Goal: Task Accomplishment & Management: Manage account settings

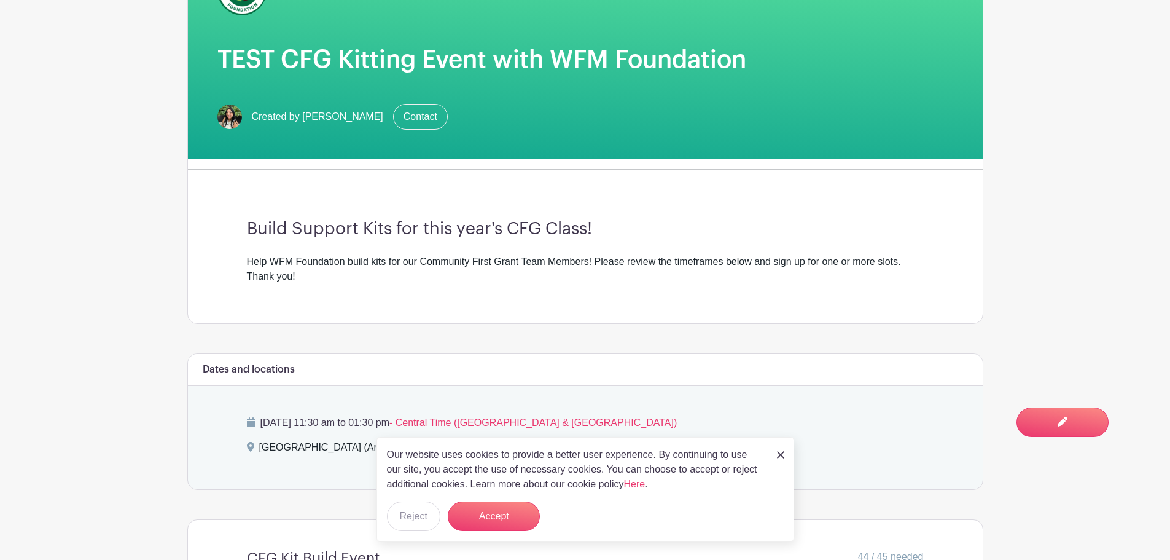
scroll to position [430, 0]
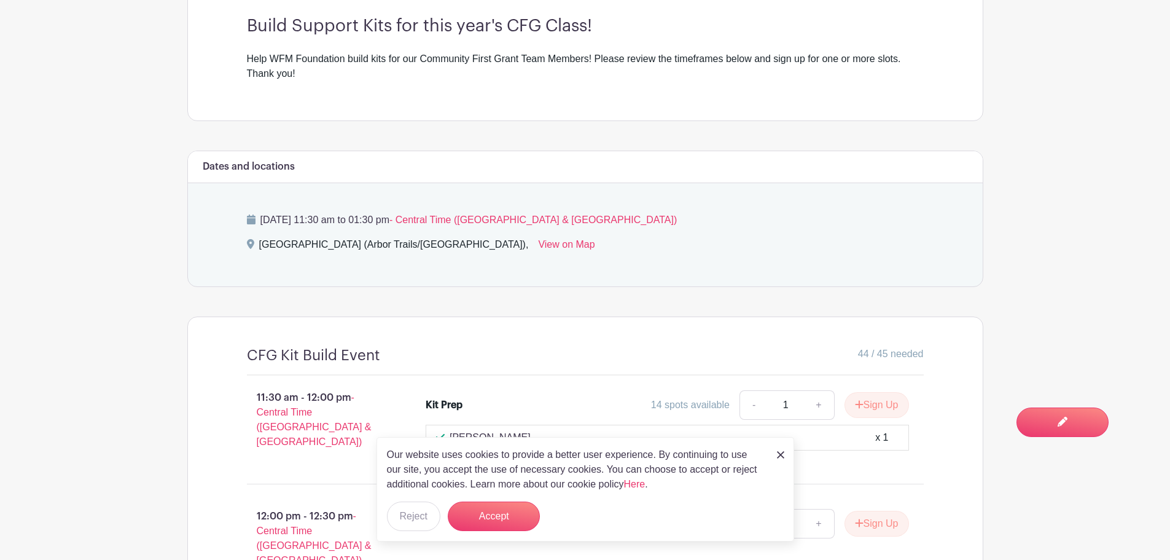
click at [781, 453] on img at bounding box center [780, 454] width 7 height 7
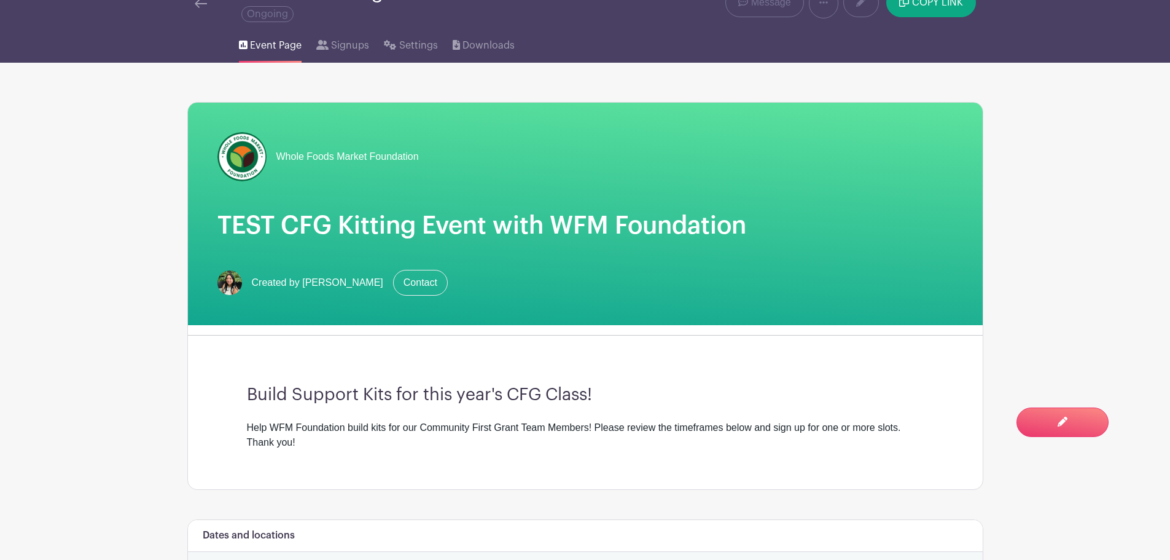
scroll to position [0, 0]
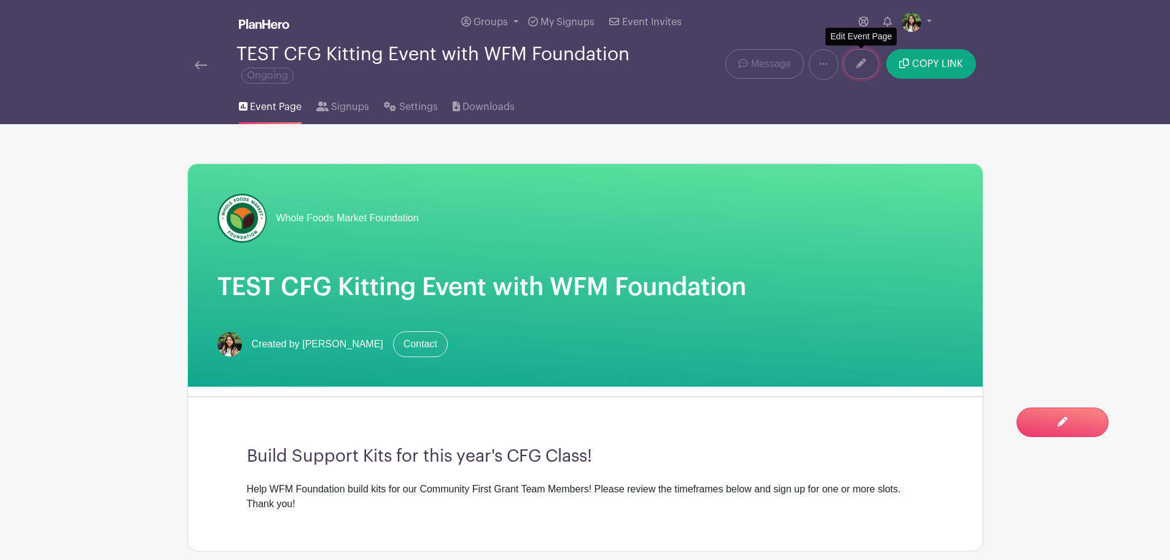
click at [856, 61] on link at bounding box center [861, 63] width 36 height 29
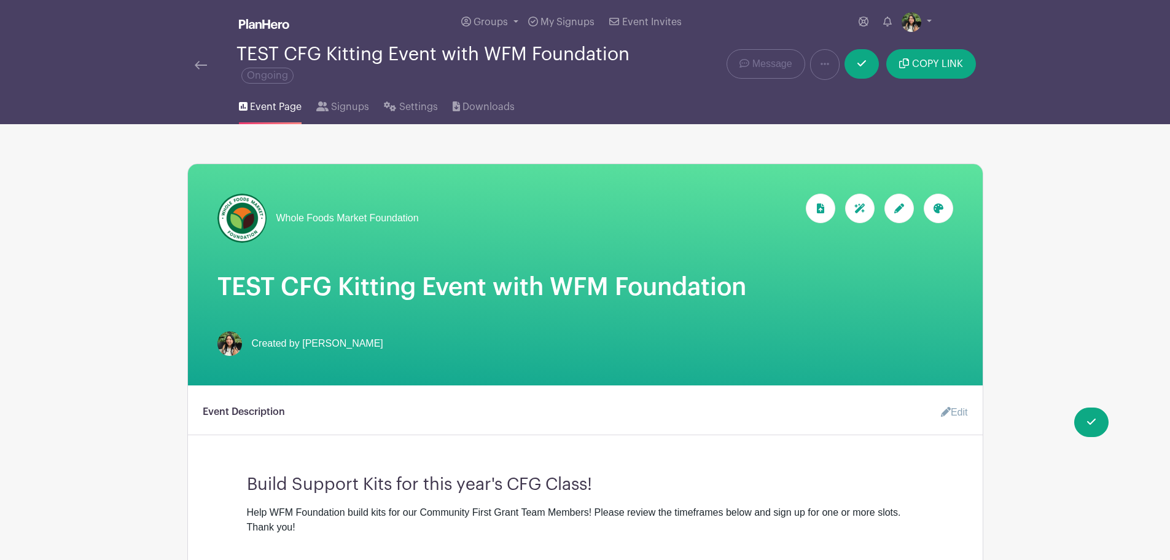
click at [242, 277] on h1 "TEST CFG Kitting Event with WFM Foundation" at bounding box center [585, 286] width 736 height 29
click at [241, 292] on h1 "TEST CFG Kitting Event with WFM Foundation" at bounding box center [585, 286] width 736 height 29
click at [908, 209] on div at bounding box center [898, 207] width 29 height 29
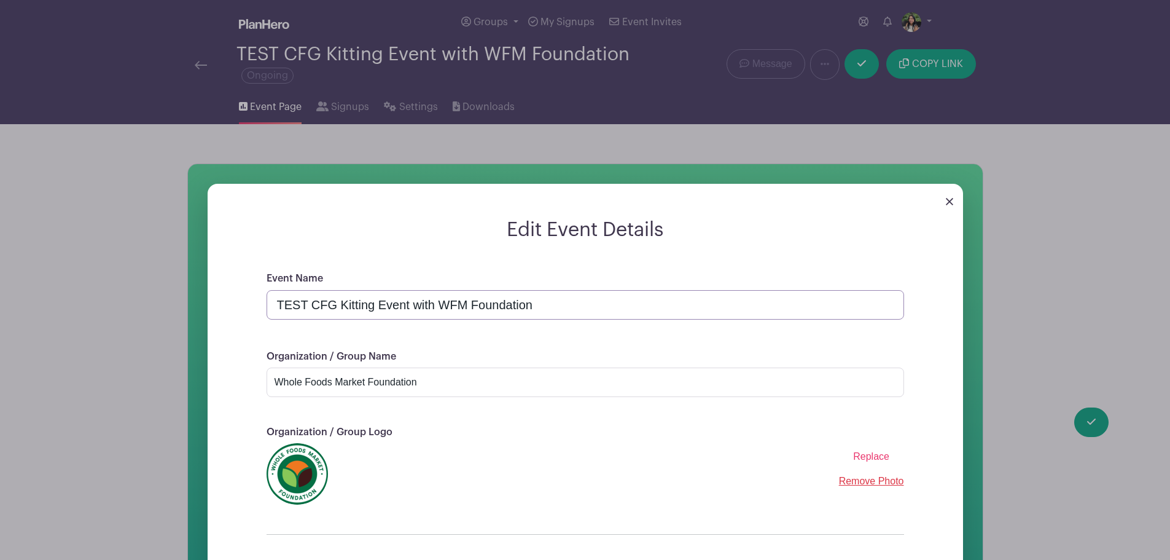
click at [287, 307] on input "TEST CFG Kitting Event with WFM Foundation" at bounding box center [586, 304] width 638 height 29
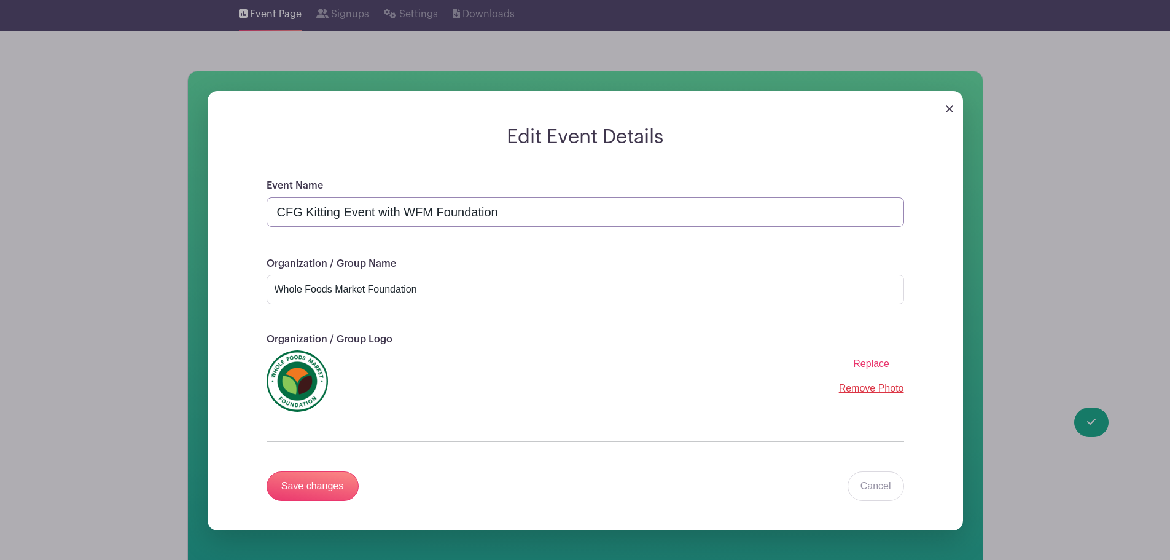
scroll to position [123, 0]
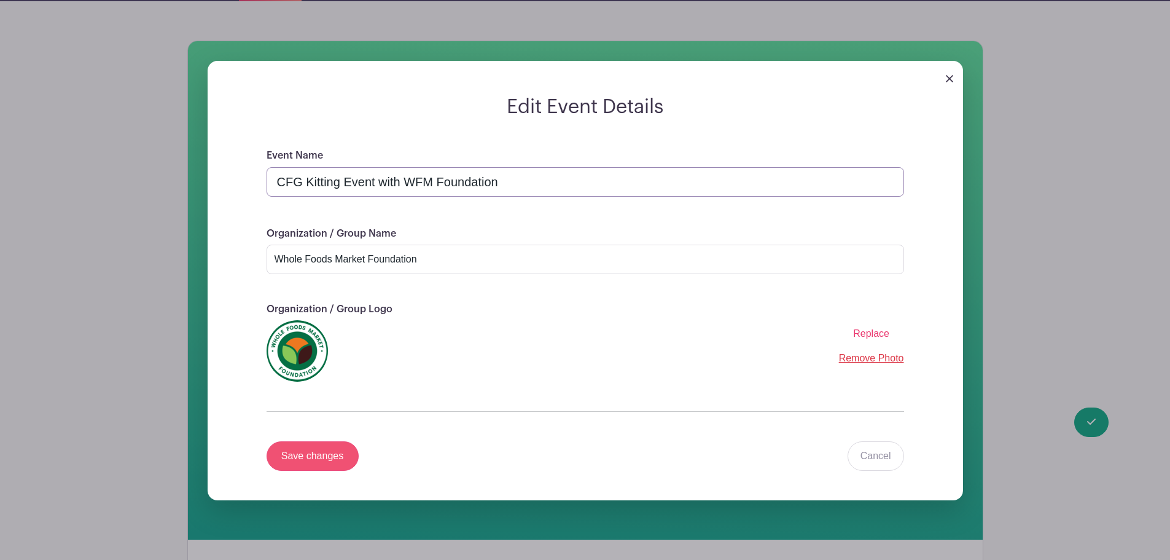
type input "CFG Kitting Event with WFM Foundation"
click at [325, 456] on input "Save changes" at bounding box center [313, 455] width 92 height 29
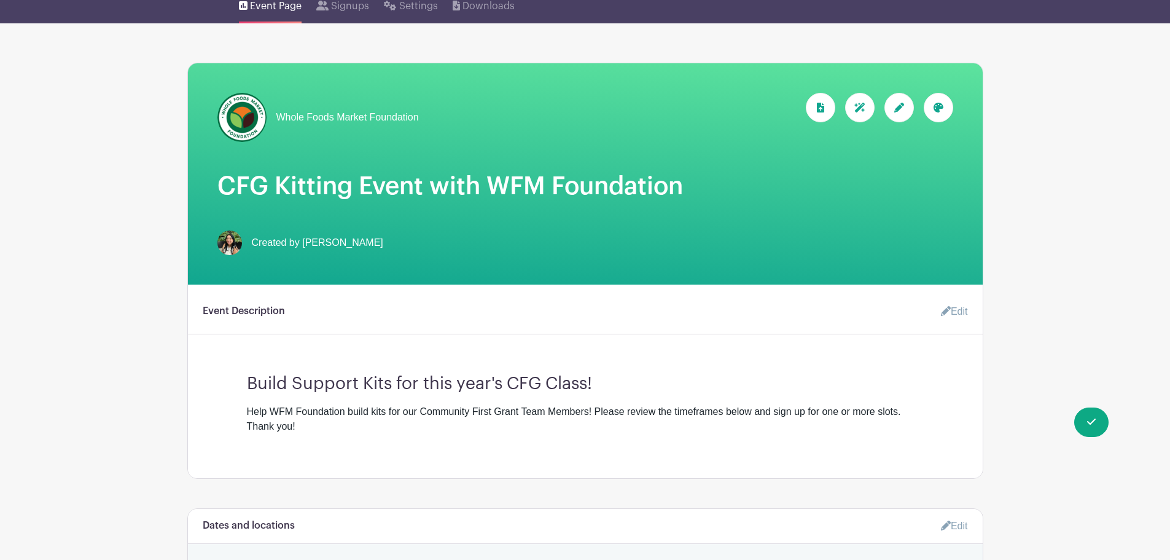
scroll to position [184, 0]
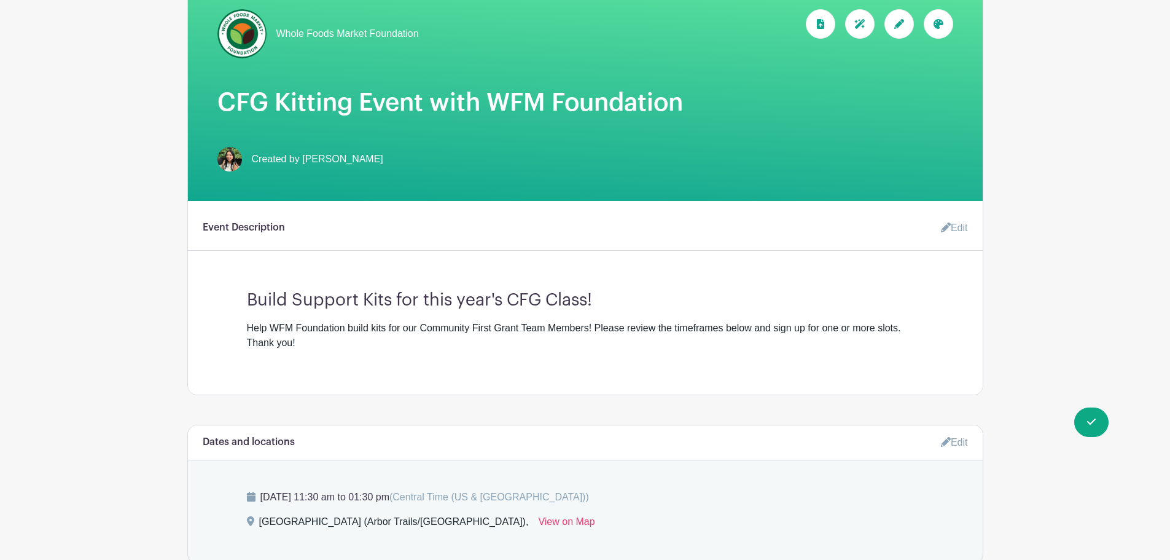
click at [947, 226] on icon at bounding box center [946, 227] width 10 height 10
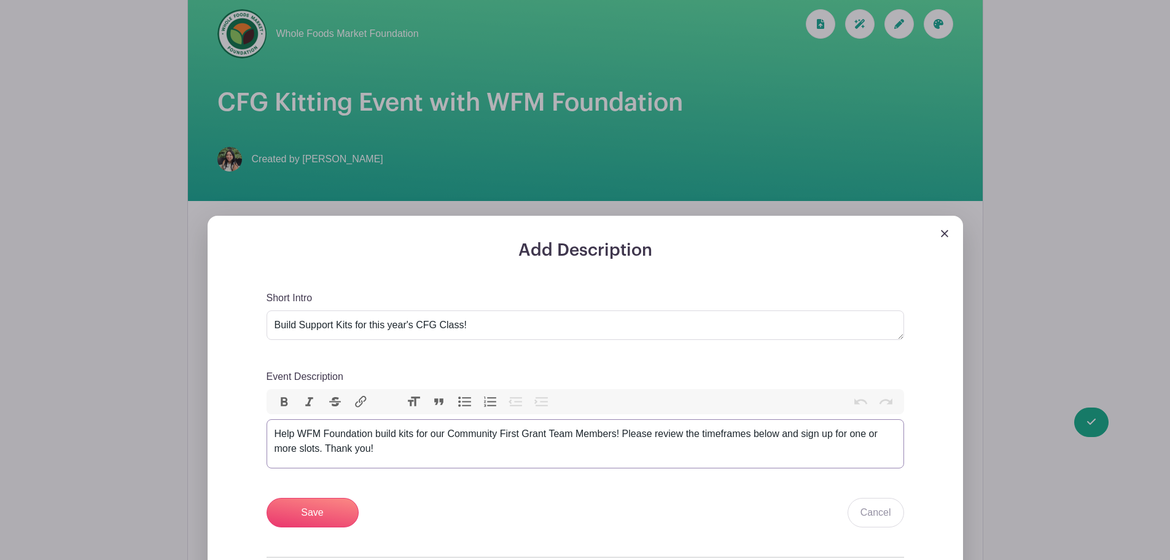
click at [318, 430] on div "Help WFM Foundation build kits for our Community First Grant Team Members! Plea…" at bounding box center [586, 440] width 622 height 29
click at [510, 431] on div "Help Whole Foods Market Foundation build kits for our Community First Grant Tea…" at bounding box center [586, 440] width 622 height 29
type trix-editor "<div>Help Whole Foods Market Foundation build kits for the 2025 Community First…"
drag, startPoint x: 514, startPoint y: 434, endPoint x: 706, endPoint y: 429, distance: 191.7
click at [706, 429] on div "Help Whole Foods Market Foundation build kits for the 2025 Community First Gran…" at bounding box center [586, 440] width 622 height 29
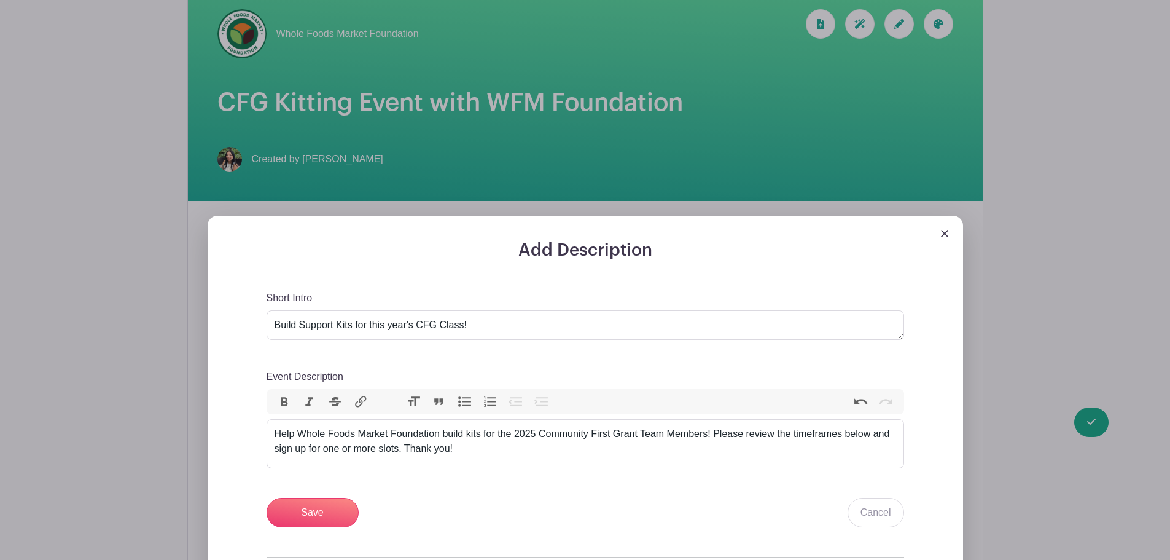
click at [364, 405] on button "Link" at bounding box center [361, 402] width 26 height 16
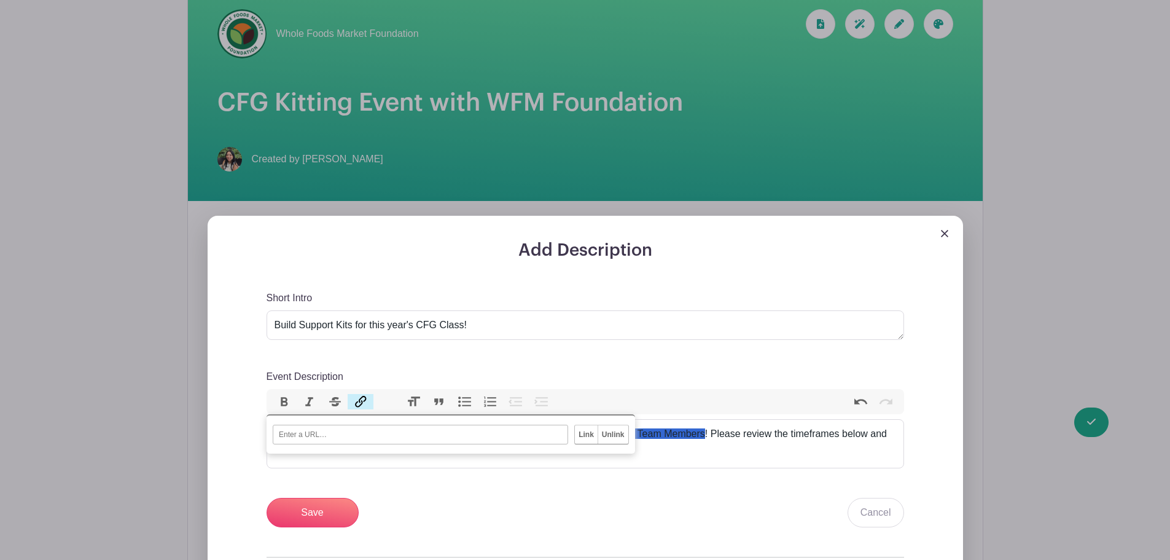
paste input "[URL][DOMAIN_NAME]"
type input "[URL][DOMAIN_NAME]"
click at [585, 441] on input "Link" at bounding box center [586, 434] width 23 height 18
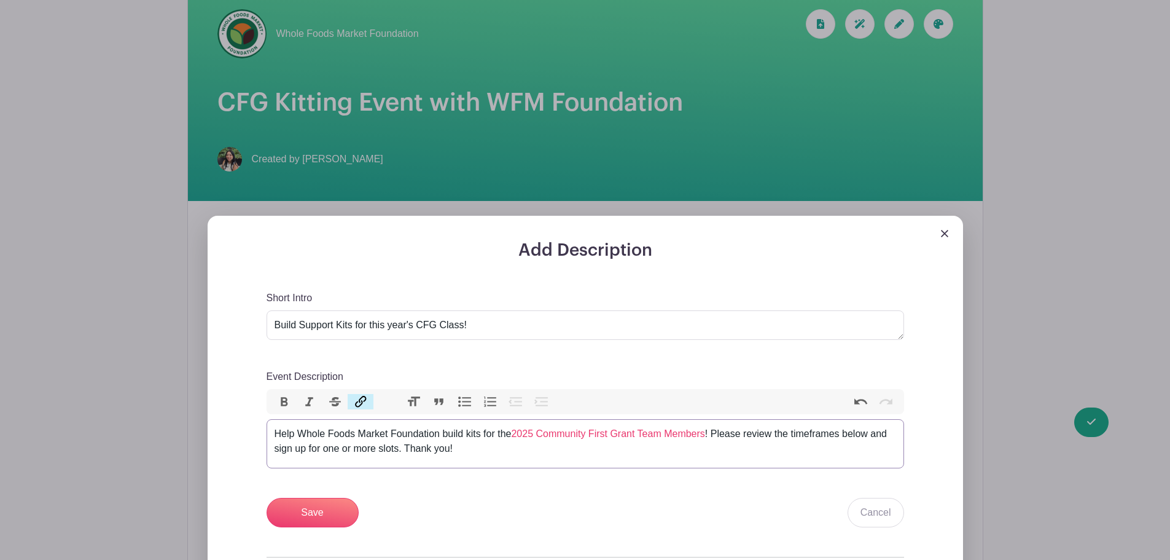
click at [644, 459] on trix-editor "Help Whole Foods Market Foundation build kits for the 2025 Community First Gran…" at bounding box center [586, 443] width 638 height 49
click at [714, 432] on div "Help Whole Foods Market Foundation build kits for the 2025 Community First Gran…" at bounding box center [586, 440] width 622 height 29
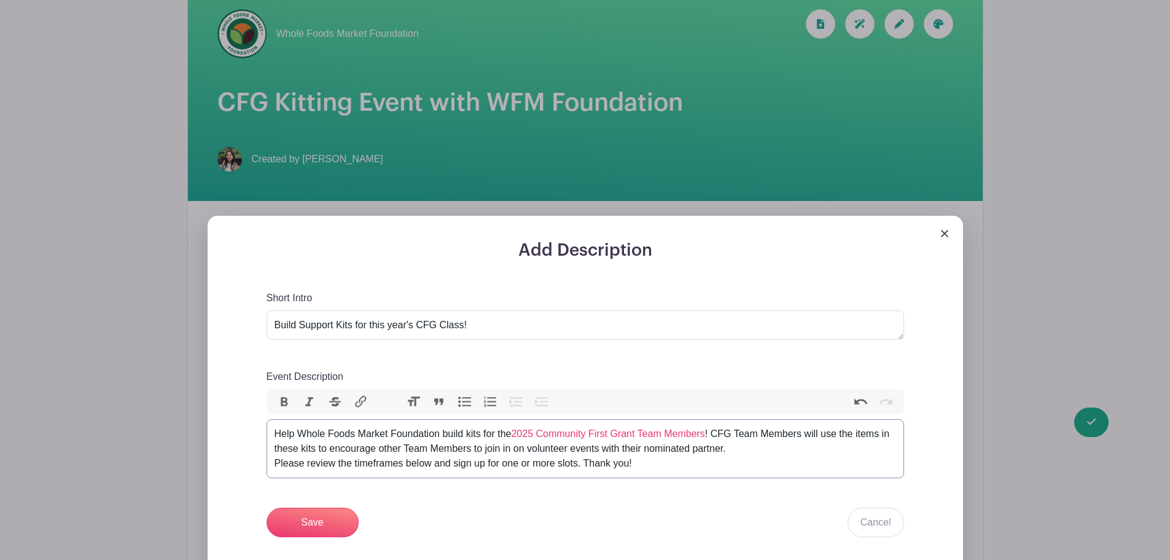
type trix-editor "<div>Help Whole Foods Market Foundation build kits for the <a href="https://inn…"
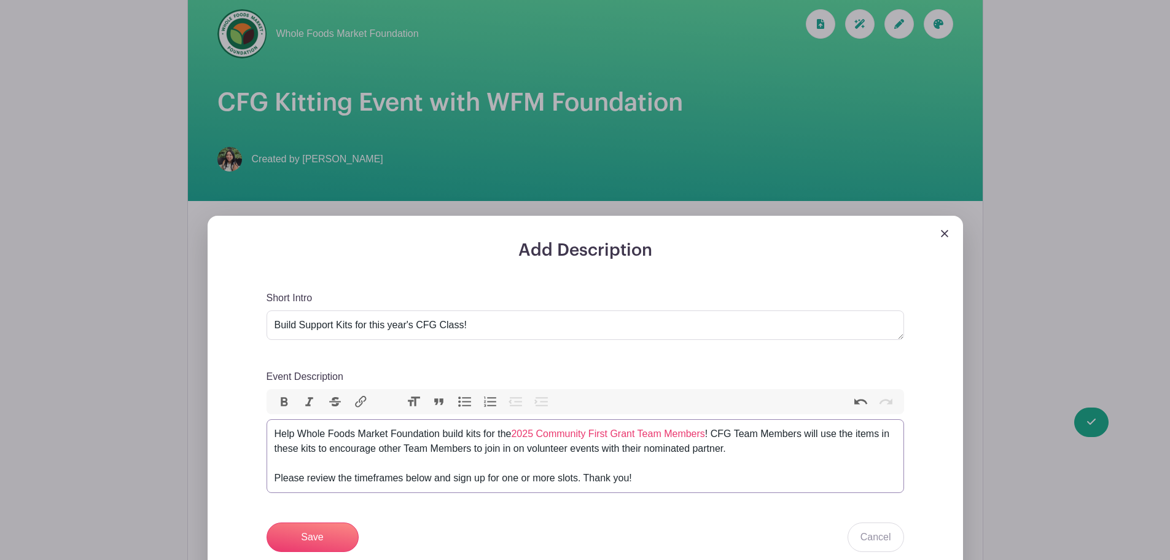
click at [516, 469] on div "Help Whole Foods Market Foundation build kits for the 2025 Community First Gran…" at bounding box center [586, 455] width 622 height 59
click at [281, 437] on div "Help Whole Foods Market Foundation build kits for the 2025 Community First Gran…" at bounding box center [586, 455] width 622 height 59
click at [464, 321] on textarea "Build Support Kits for this year's CFG Class!" at bounding box center [586, 324] width 638 height 29
click at [316, 529] on input "Save" at bounding box center [313, 536] width 92 height 29
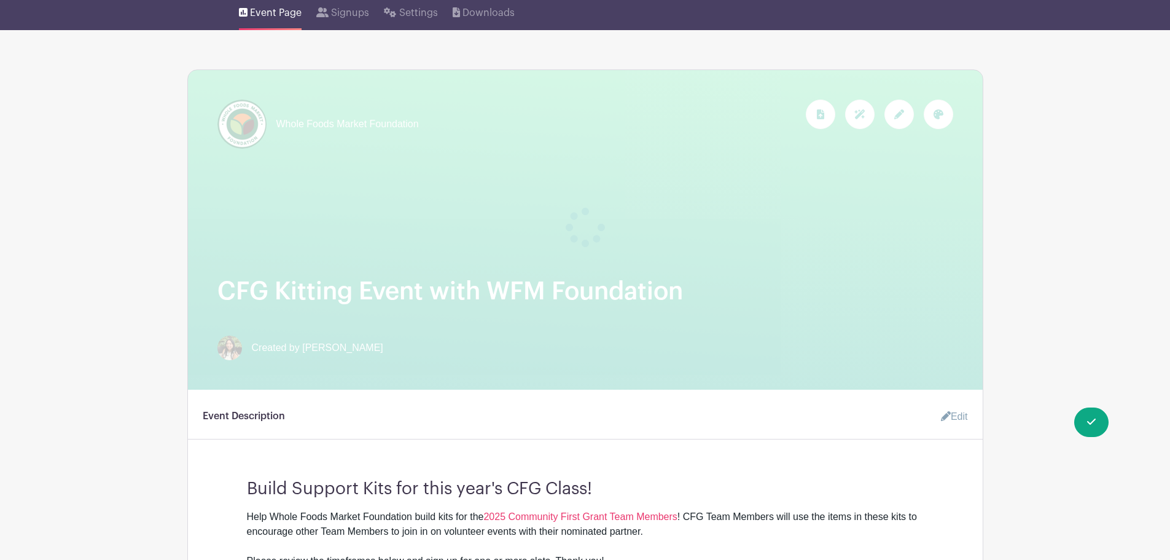
scroll to position [0, 0]
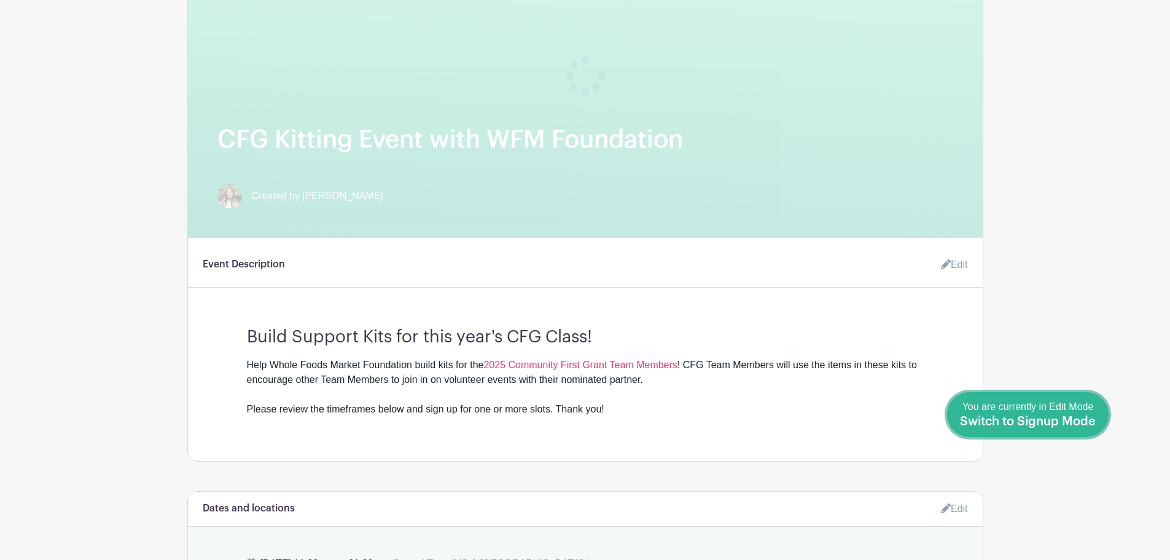
click at [1088, 421] on span "Switch to Signup Mode" at bounding box center [1028, 421] width 136 height 12
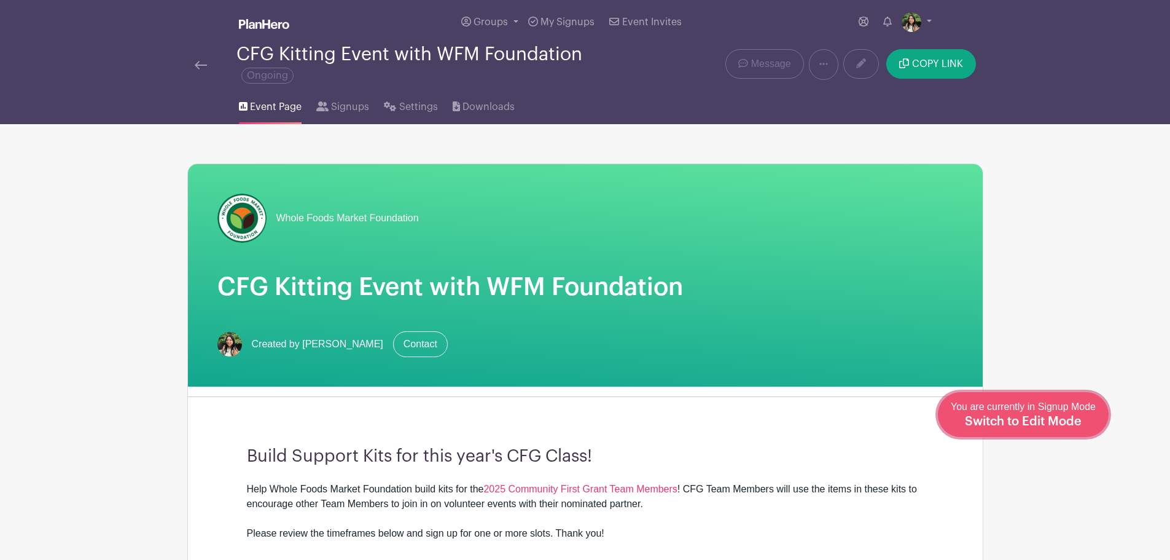
click at [1080, 419] on span "Switch to Edit Mode" at bounding box center [1023, 421] width 117 height 12
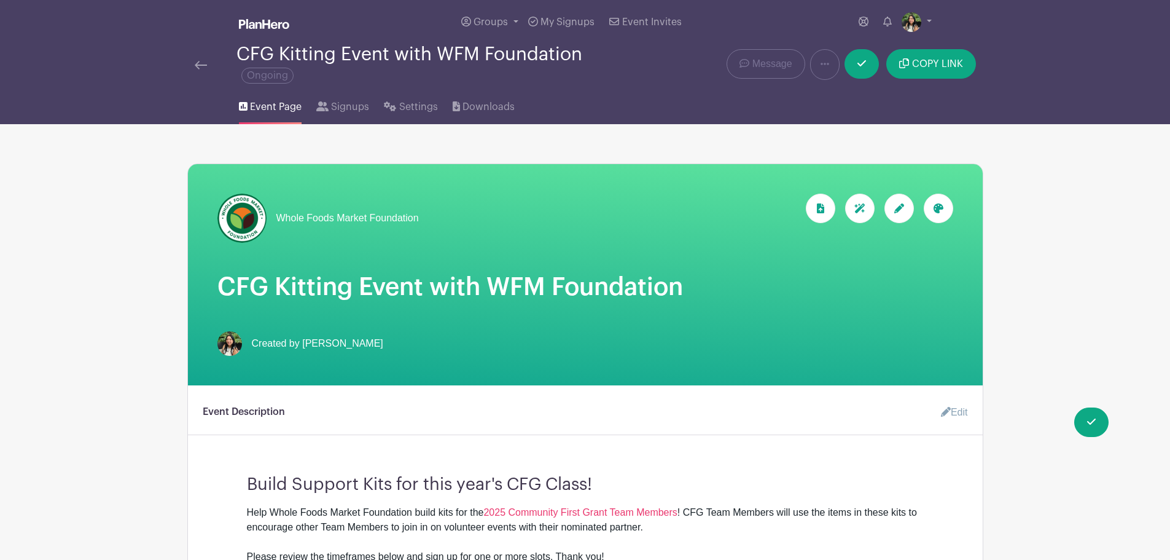
click at [897, 209] on icon at bounding box center [899, 208] width 10 height 10
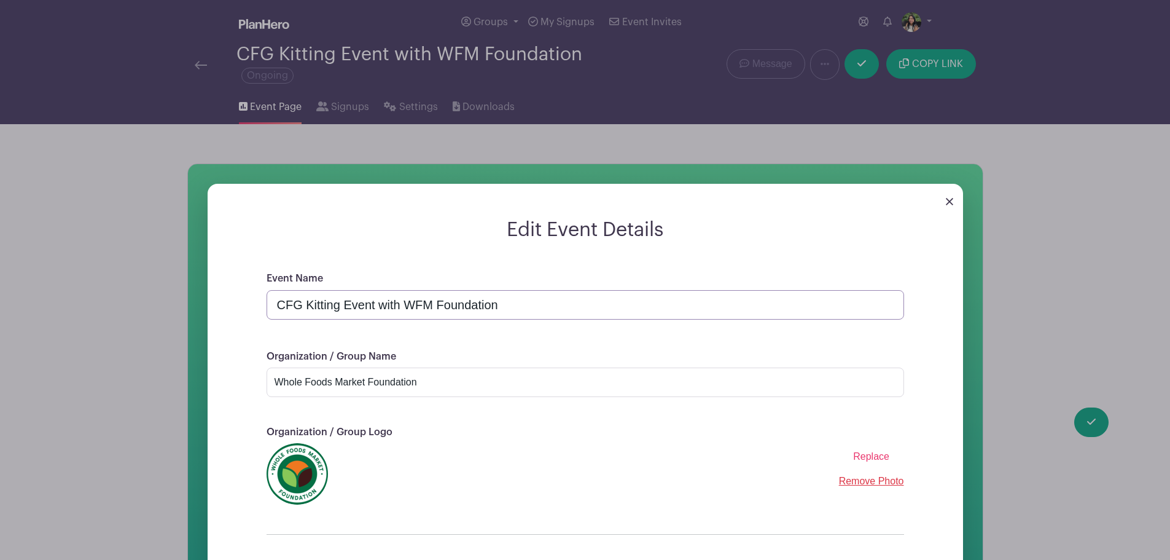
click at [303, 304] on input "CFG Kitting Event with WFM Foundation" at bounding box center [586, 304] width 638 height 29
drag, startPoint x: 663, startPoint y: 299, endPoint x: 475, endPoint y: 299, distance: 187.3
click at [475, 299] on input "Community First [PERSON_NAME] Event with WFM Foundation" at bounding box center [586, 304] width 638 height 29
click at [652, 299] on input "Community First [PERSON_NAME] Event with WFM Foundation" at bounding box center [586, 304] width 638 height 29
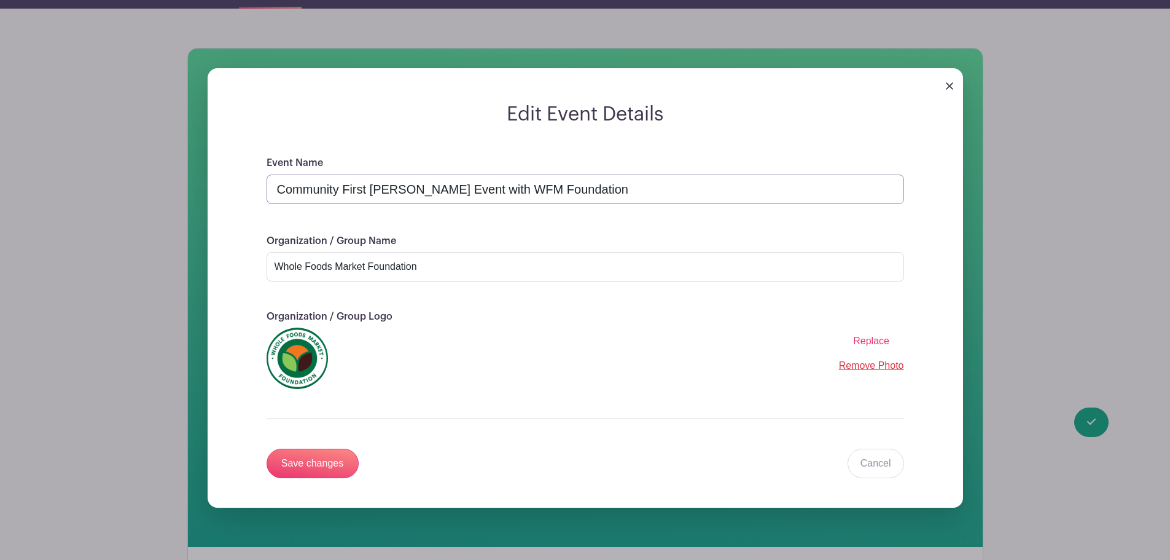
scroll to position [246, 0]
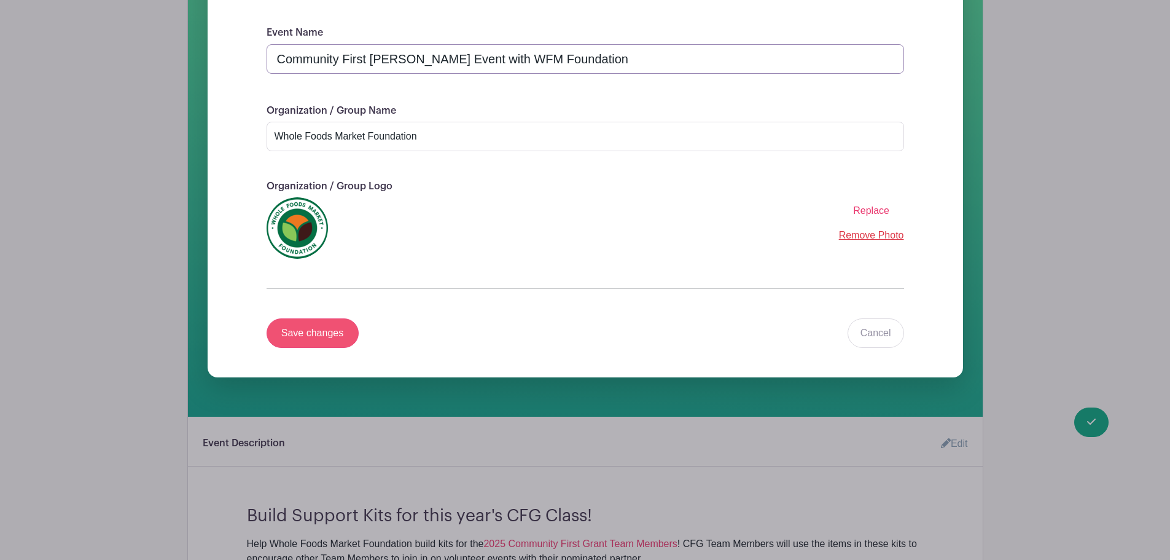
type input "Community First [PERSON_NAME] Event with WFM Foundation"
click at [306, 340] on input "Save changes" at bounding box center [313, 332] width 92 height 29
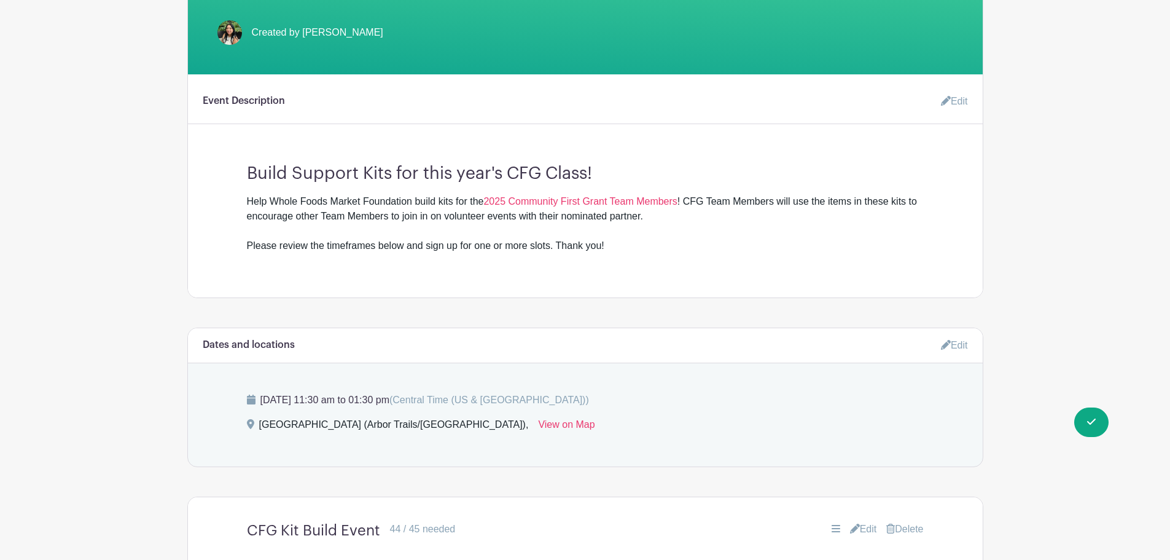
scroll to position [184, 0]
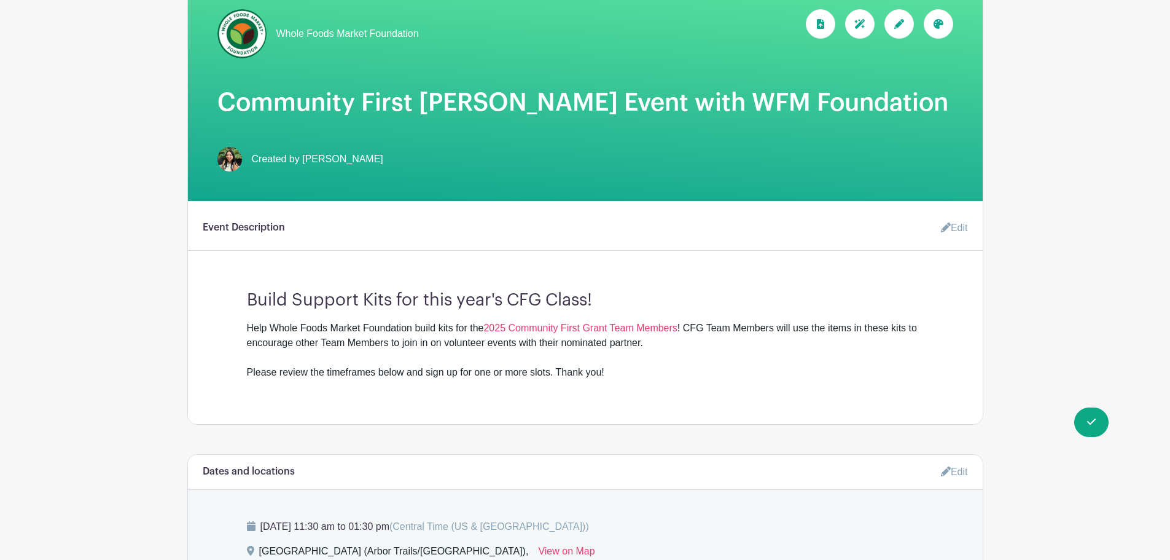
click at [935, 228] on link "Edit" at bounding box center [949, 228] width 37 height 25
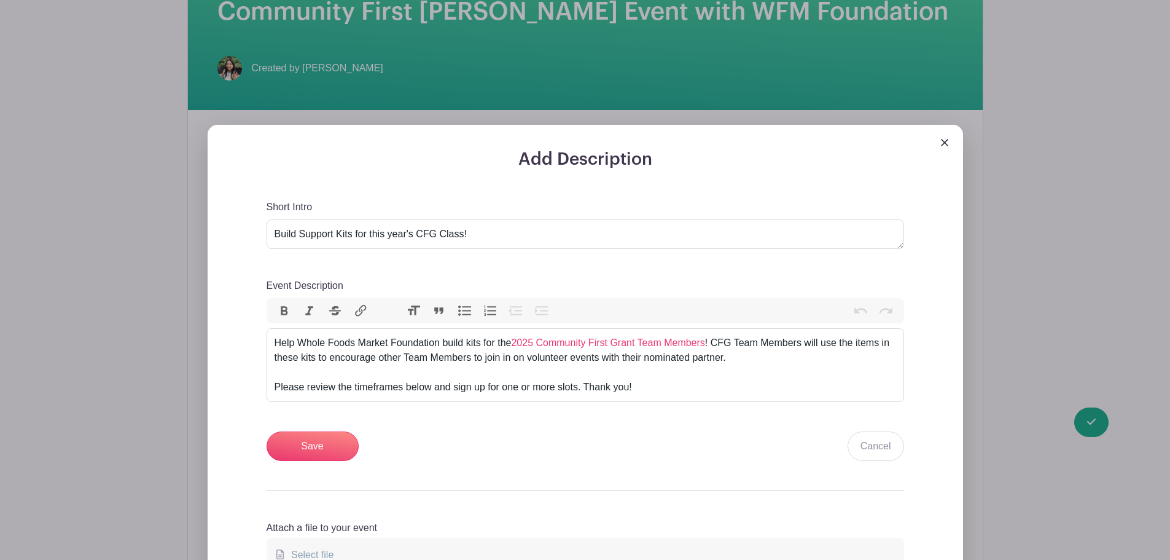
scroll to position [430, 0]
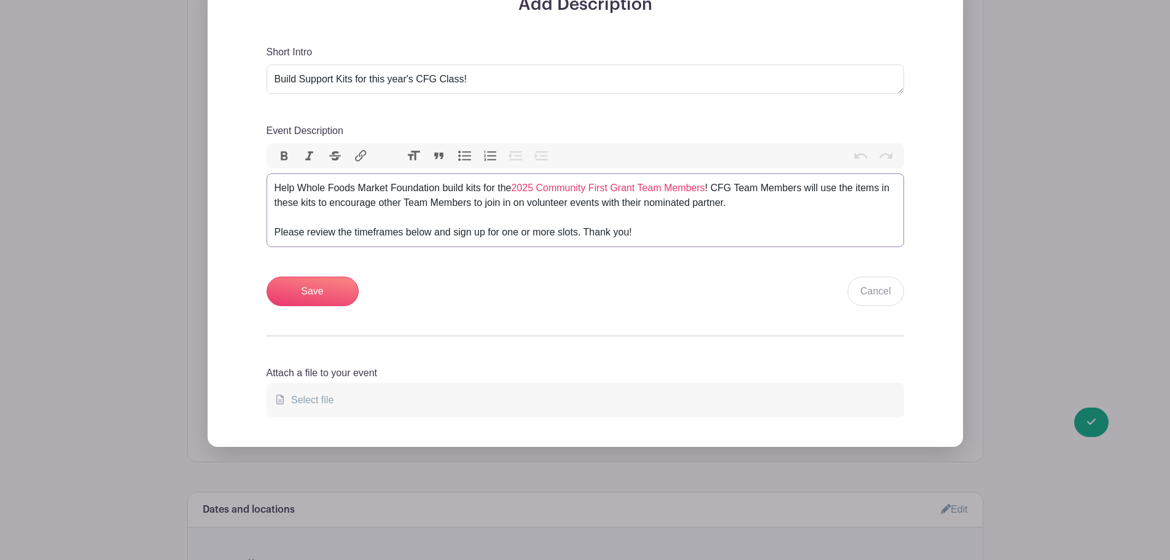
click at [438, 230] on div "Help Whole Foods Market Foundation build kits for the 2025 Community First Gran…" at bounding box center [586, 210] width 622 height 59
click at [285, 151] on button "Bold" at bounding box center [284, 156] width 26 height 16
click at [310, 284] on input "Save" at bounding box center [313, 290] width 92 height 29
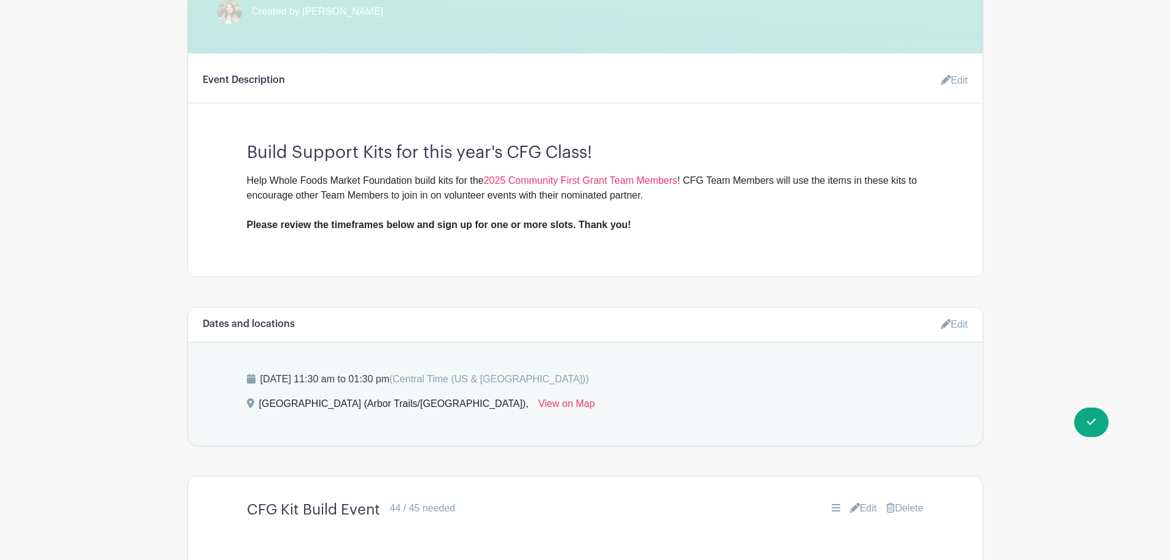
click at [961, 324] on link "Edit" at bounding box center [954, 324] width 27 height 20
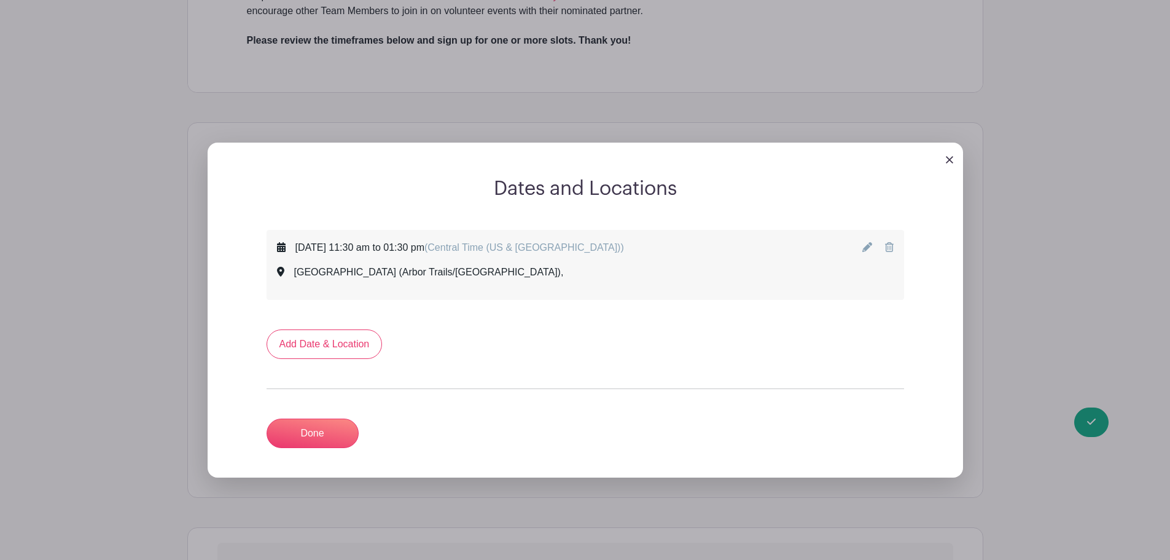
scroll to position [778, 0]
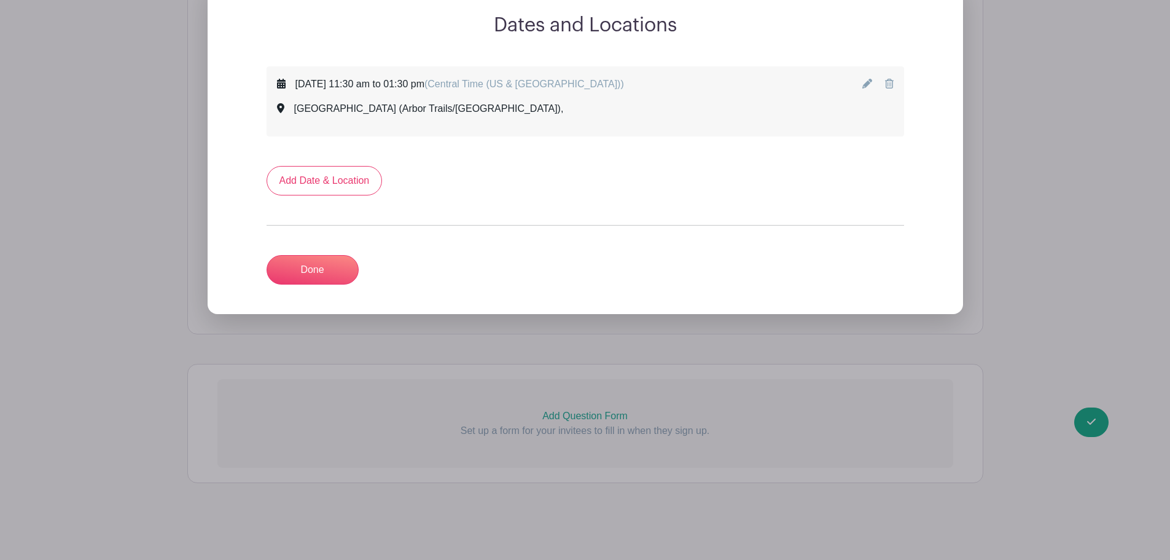
click at [870, 84] on icon at bounding box center [867, 84] width 10 height 10
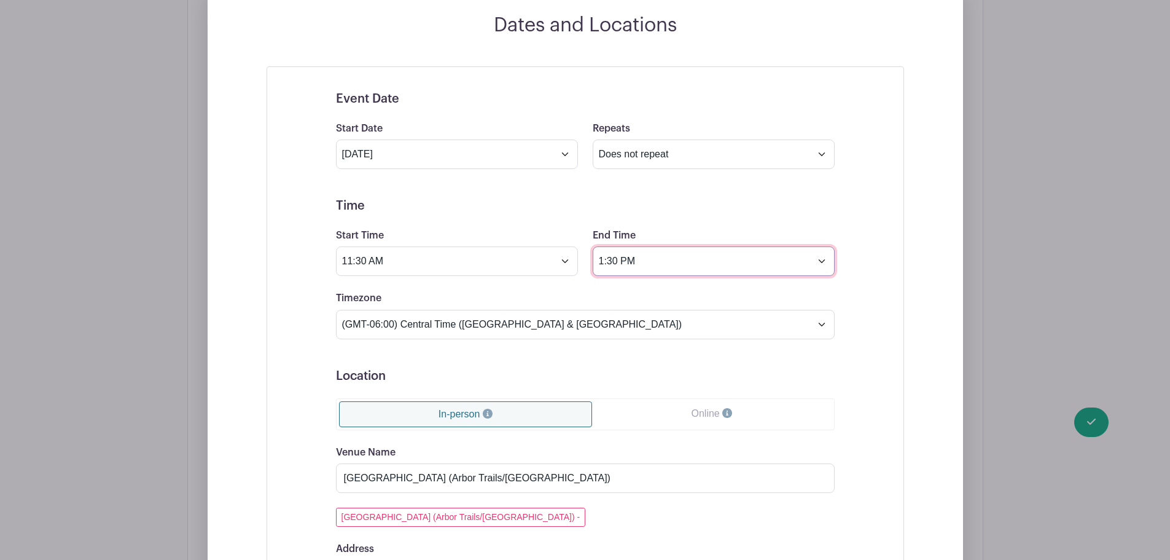
click at [633, 253] on input "1:30 PM" at bounding box center [714, 260] width 242 height 29
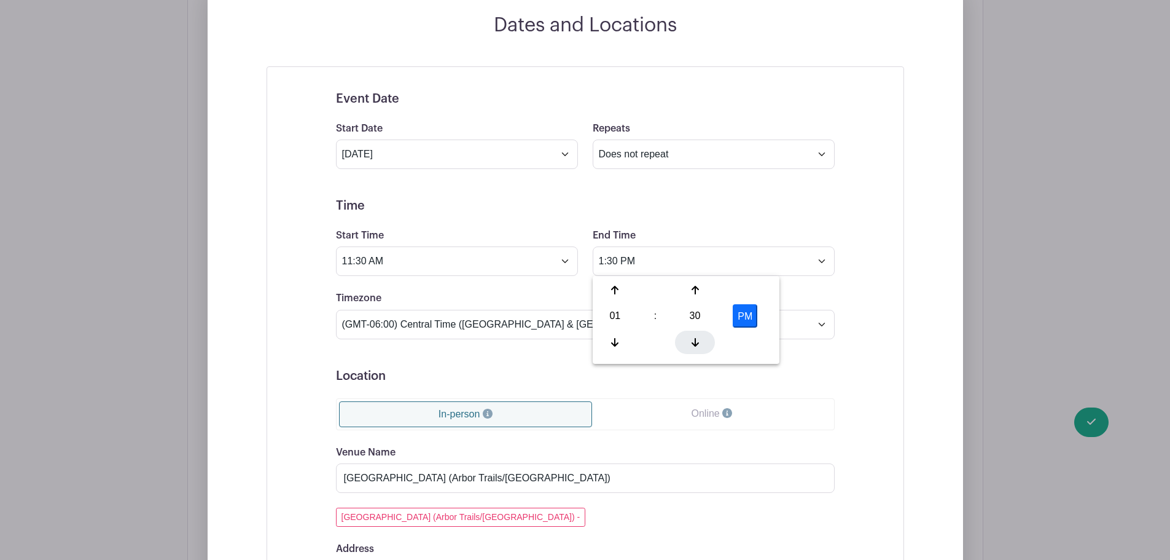
click at [688, 339] on div at bounding box center [695, 341] width 40 height 23
click at [692, 321] on div "27" at bounding box center [695, 315] width 40 height 23
click at [623, 286] on div "00" at bounding box center [615, 289] width 41 height 23
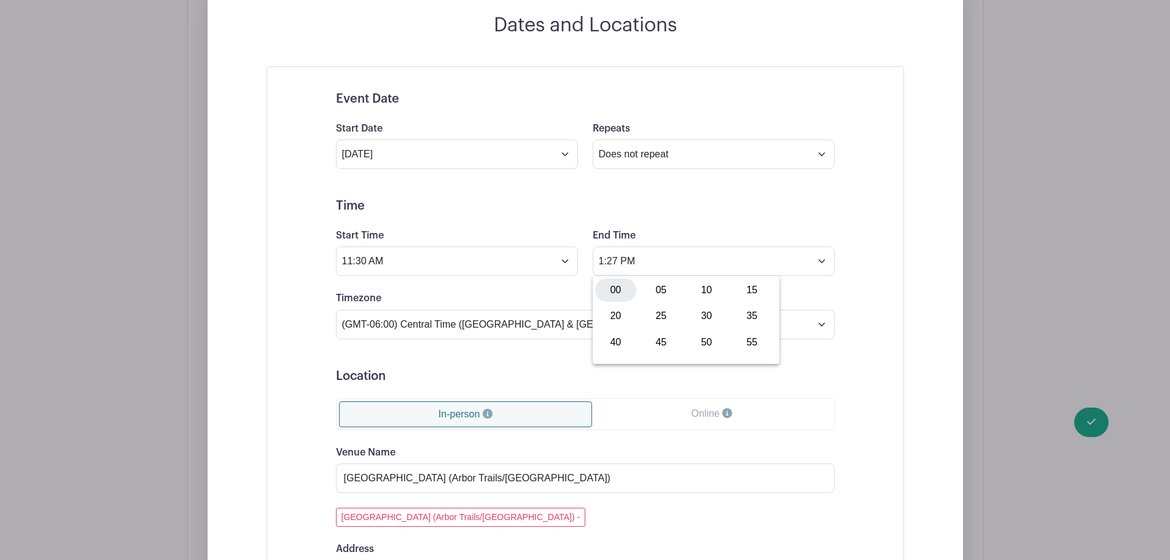
type input "1:00 PM"
click at [840, 228] on div "End Time 1:00 PM" at bounding box center [713, 252] width 257 height 48
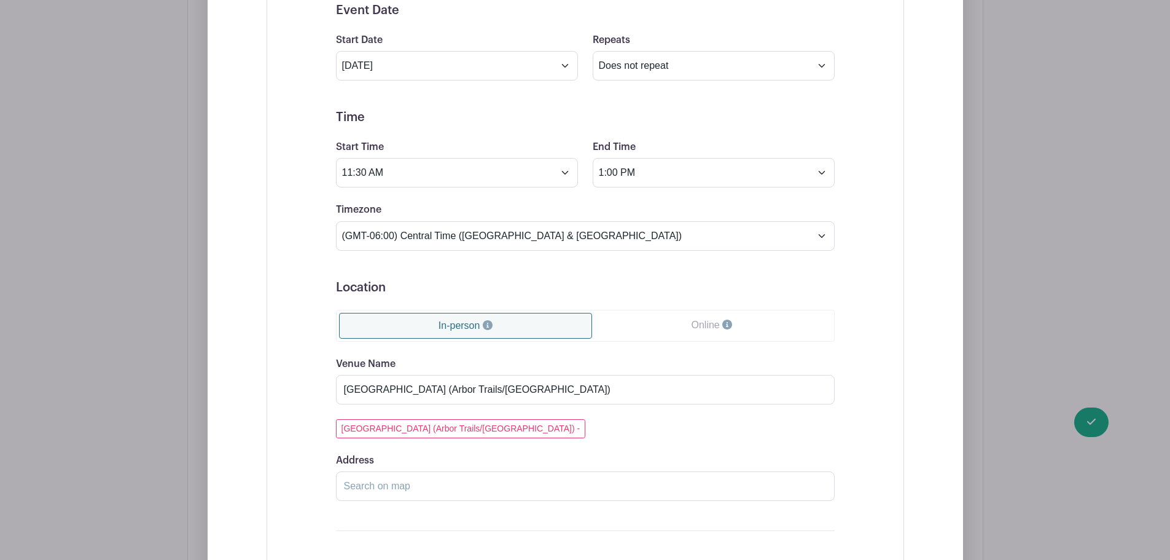
scroll to position [962, 0]
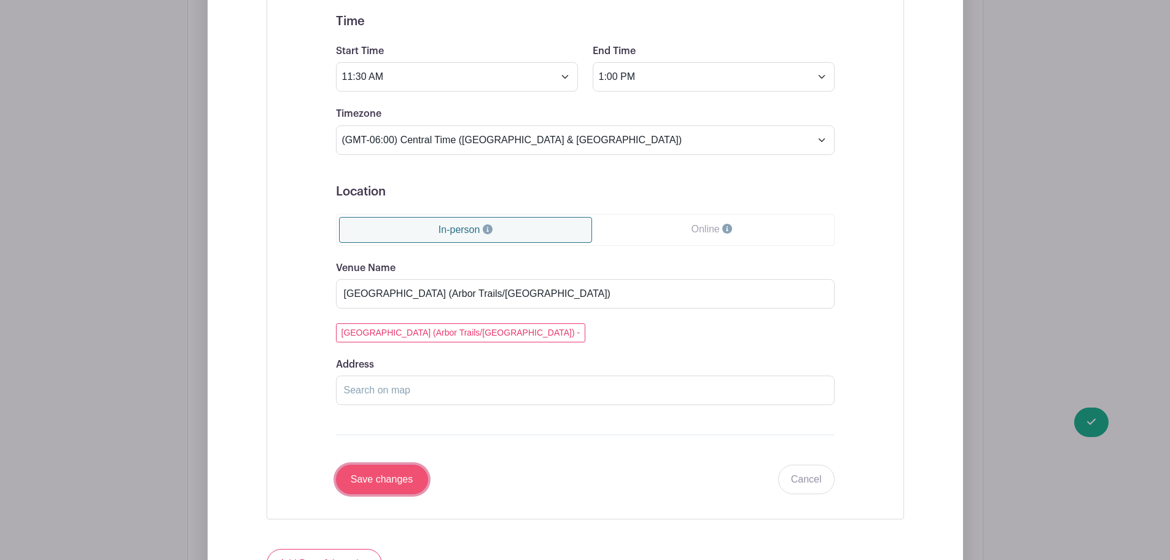
click at [385, 476] on input "Save changes" at bounding box center [382, 478] width 92 height 29
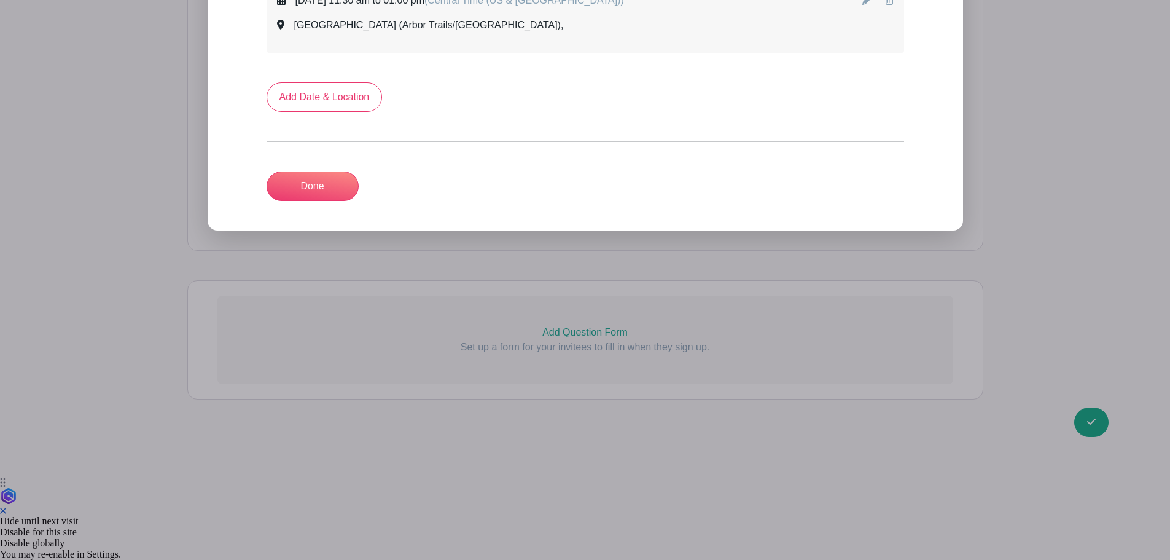
scroll to position [679, 0]
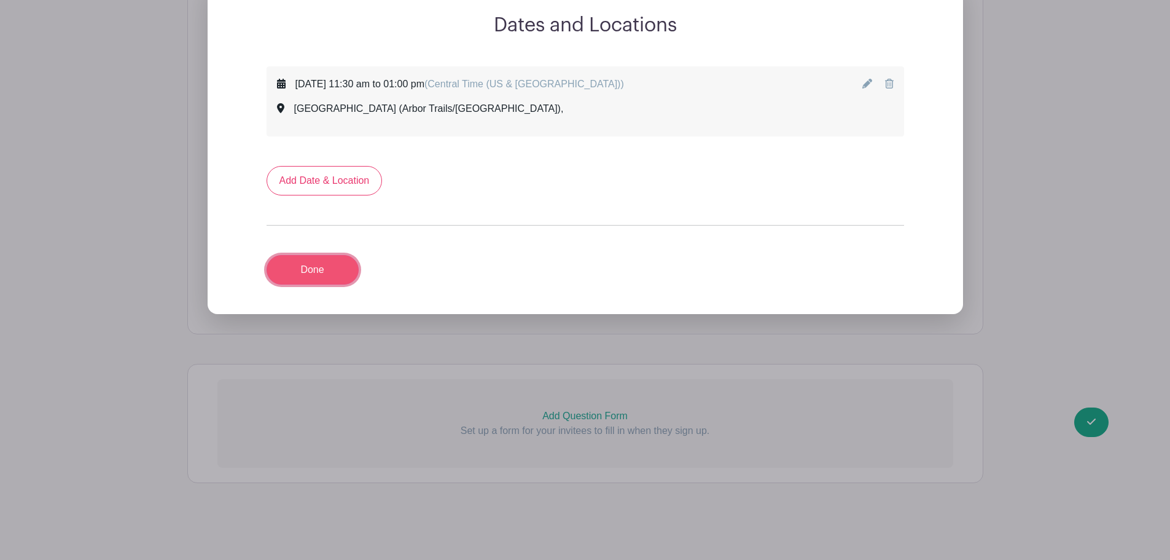
click at [319, 277] on link "Done" at bounding box center [313, 269] width 92 height 29
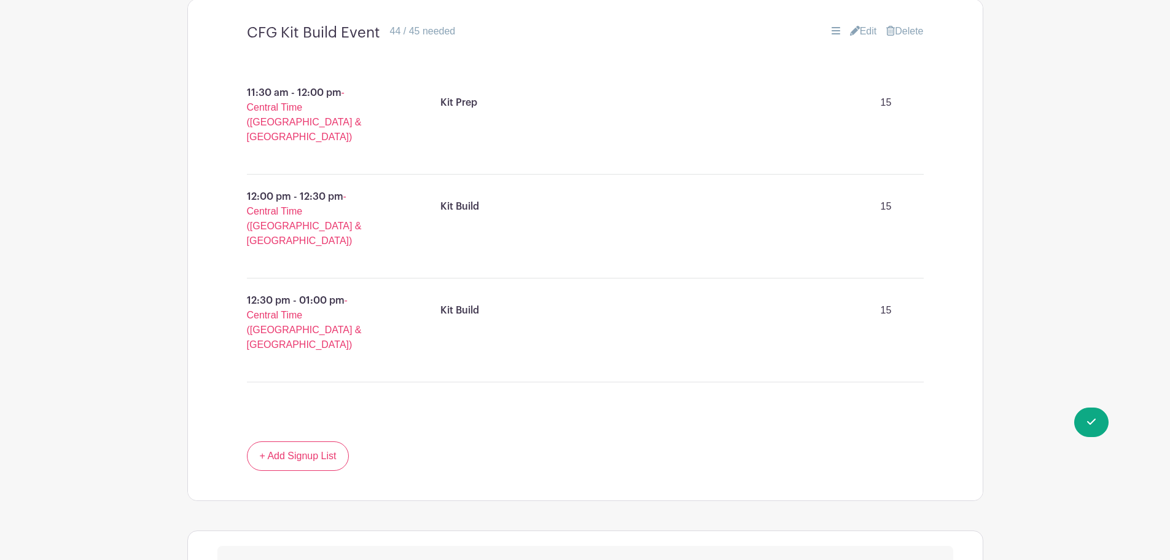
scroll to position [931, 0]
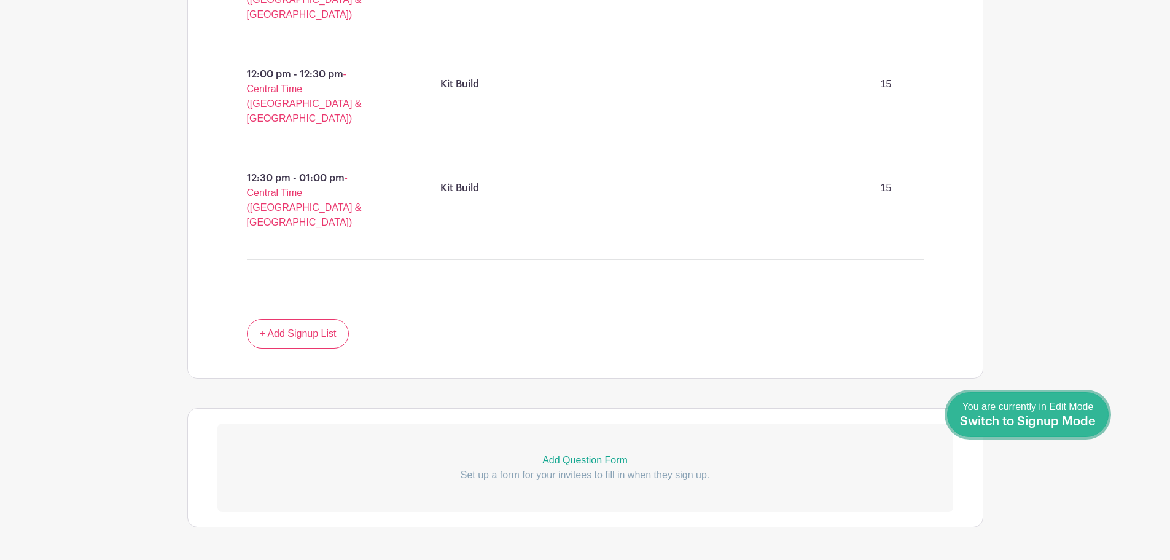
click at [1089, 420] on span "Switch to Signup Mode" at bounding box center [1028, 421] width 136 height 12
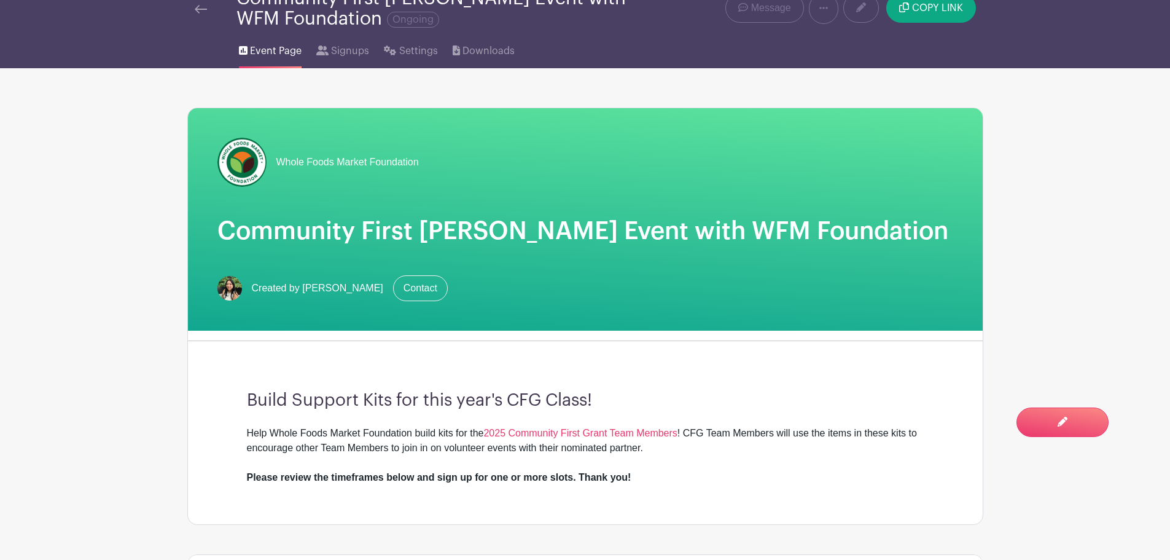
scroll to position [123, 0]
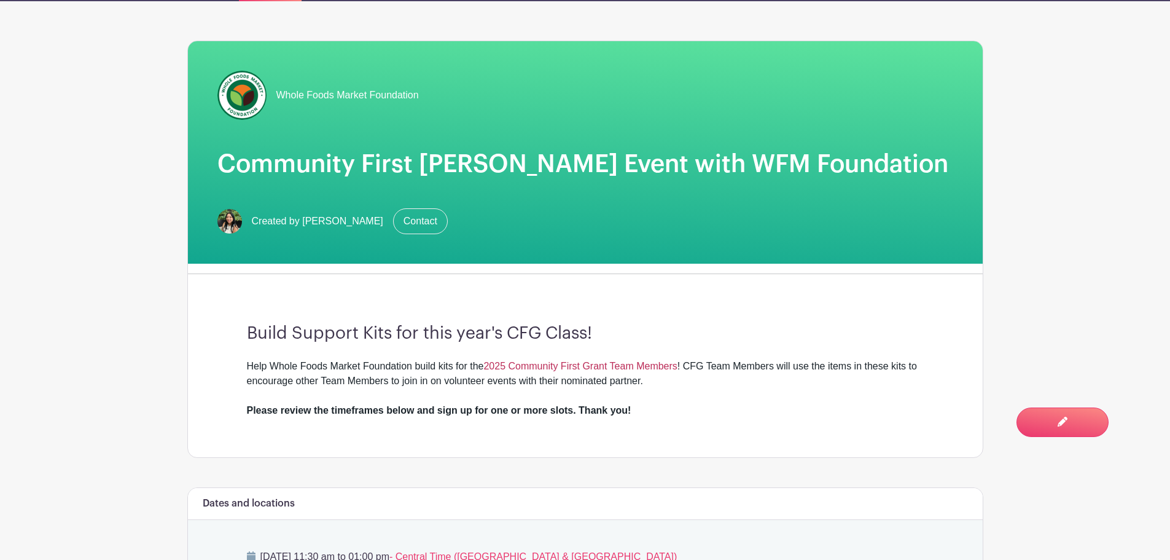
click at [582, 365] on link "2025 Community First Grant Team Members" at bounding box center [579, 366] width 193 height 10
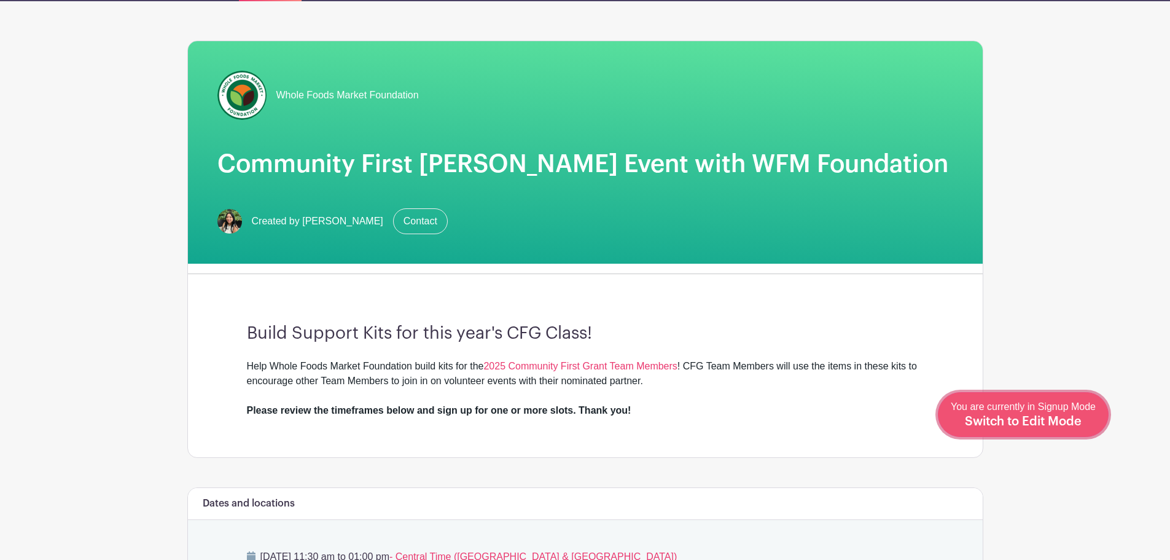
click at [1053, 418] on span "Switch to Edit Mode" at bounding box center [1023, 421] width 117 height 12
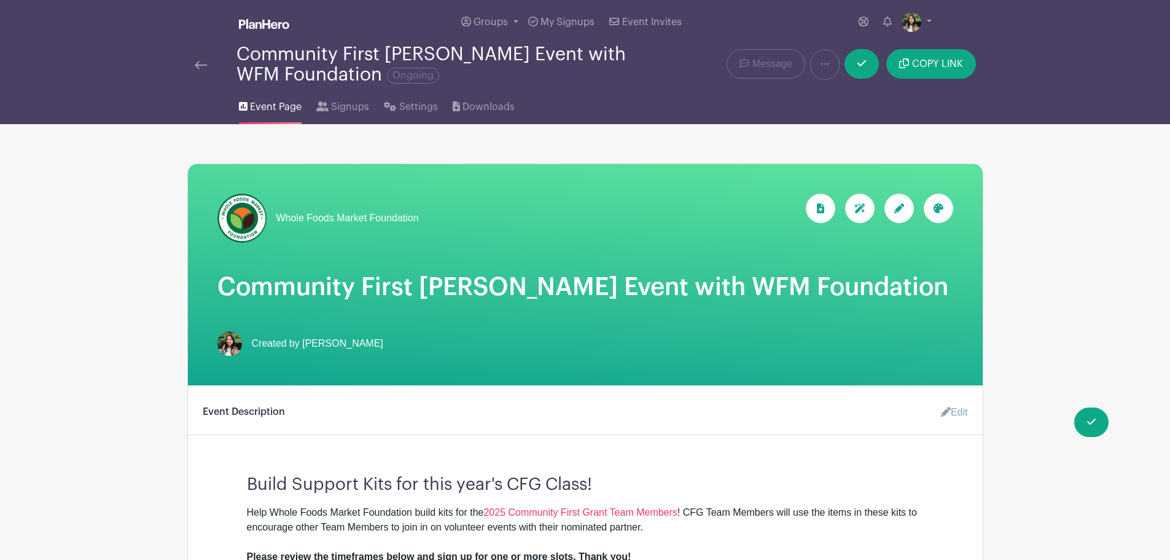
click at [958, 410] on link "Edit" at bounding box center [949, 412] width 37 height 25
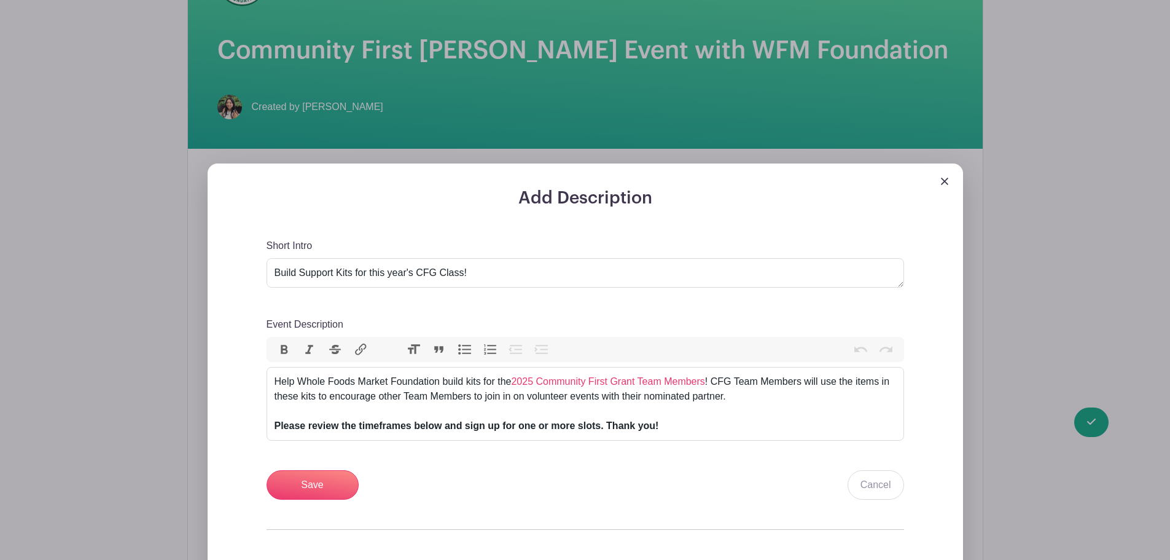
scroll to position [246, 0]
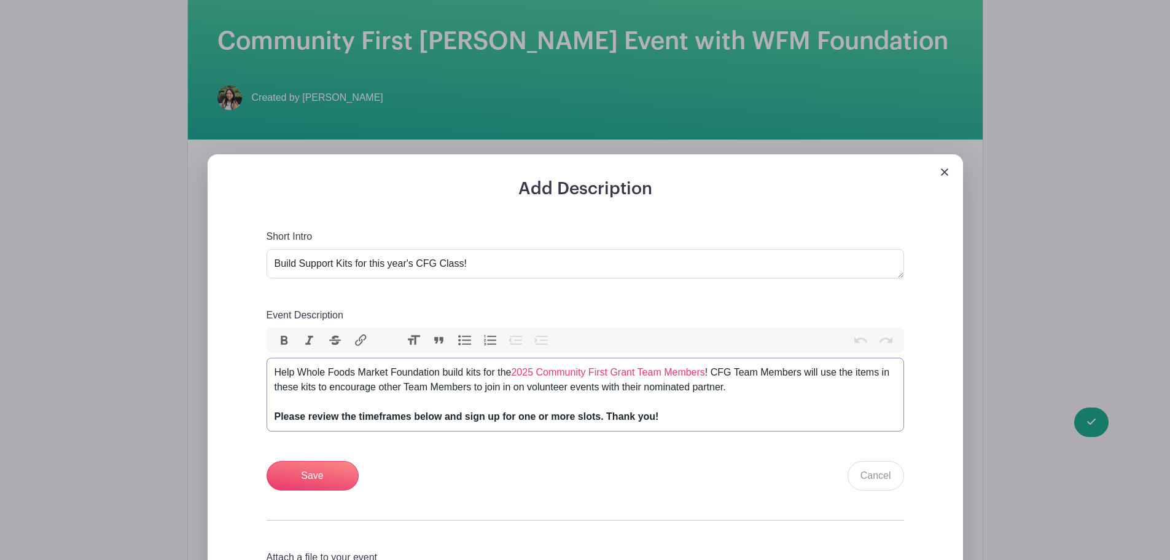
click at [486, 412] on strong "Please review the timeframes below and sign up for one or more slots. Thank you!" at bounding box center [467, 416] width 385 height 10
click at [513, 370] on div "Help Whole Foods Market Foundation build kits for the 2025 Community First Gran…" at bounding box center [586, 394] width 622 height 59
click at [514, 370] on link "2025 Community First Grant Team Members" at bounding box center [607, 372] width 193 height 10
drag, startPoint x: 515, startPoint y: 371, endPoint x: 707, endPoint y: 371, distance: 192.3
click at [705, 371] on link "2025 Community First Grant Team Members" at bounding box center [607, 372] width 193 height 10
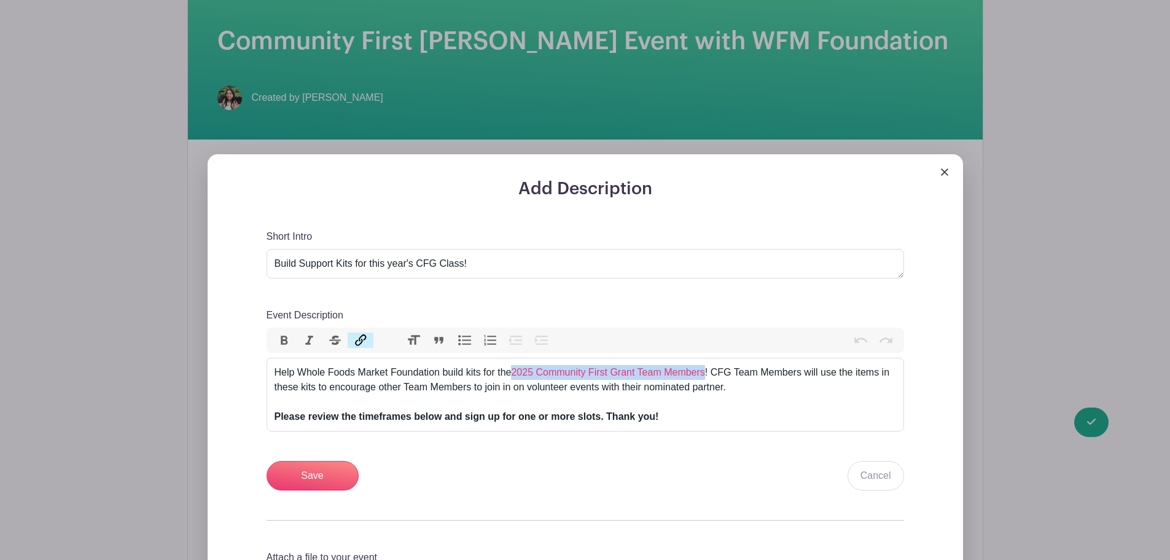
type input "[URL][DOMAIN_NAME]"
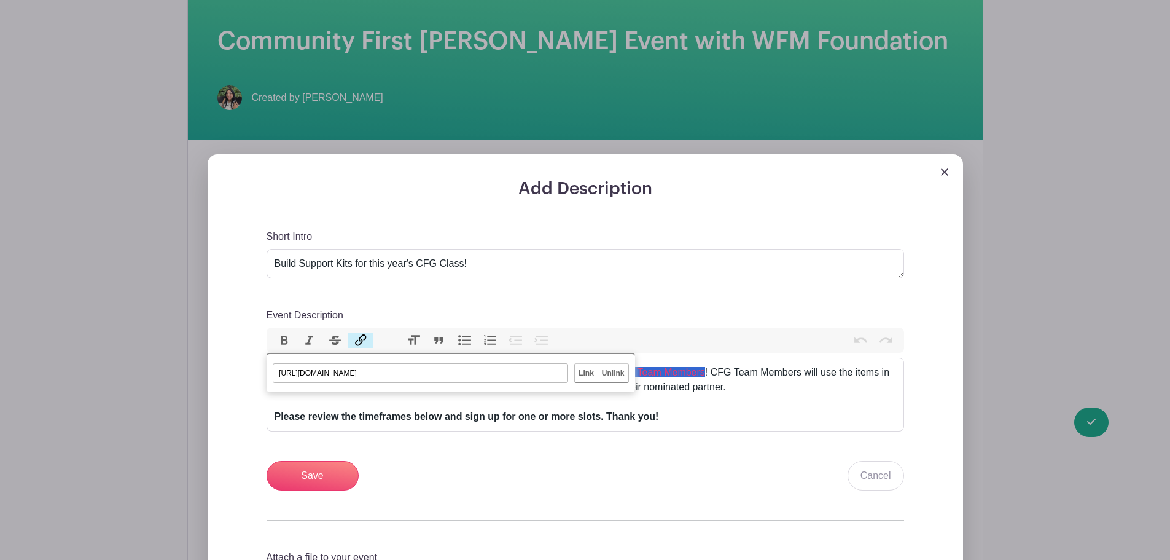
click at [357, 341] on button "Link" at bounding box center [361, 340] width 26 height 16
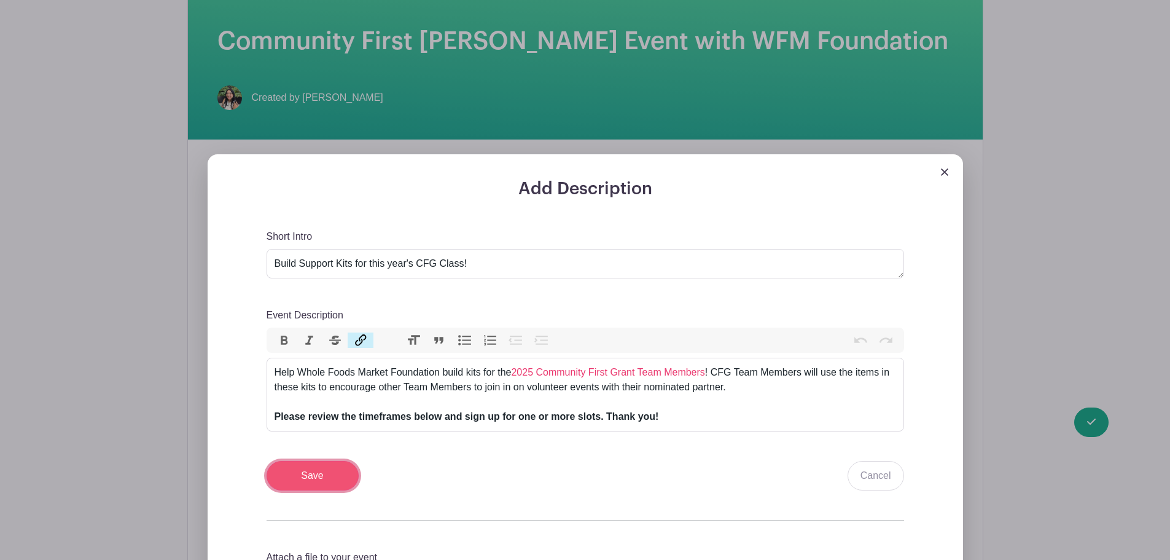
click at [346, 475] on input "Save" at bounding box center [313, 475] width 92 height 29
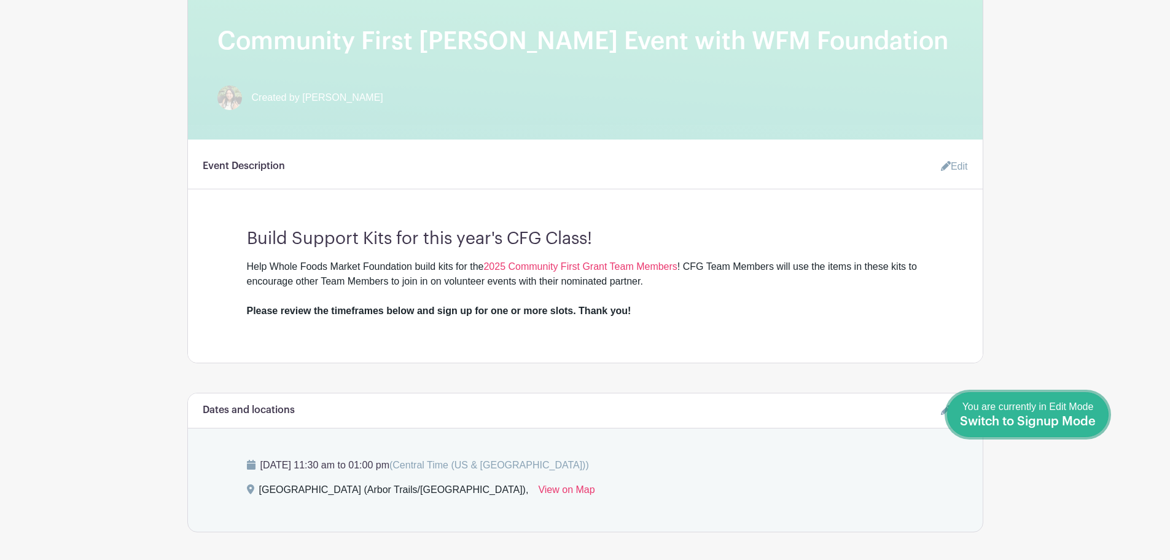
click at [1084, 417] on span "Switch to Signup Mode" at bounding box center [1028, 421] width 136 height 12
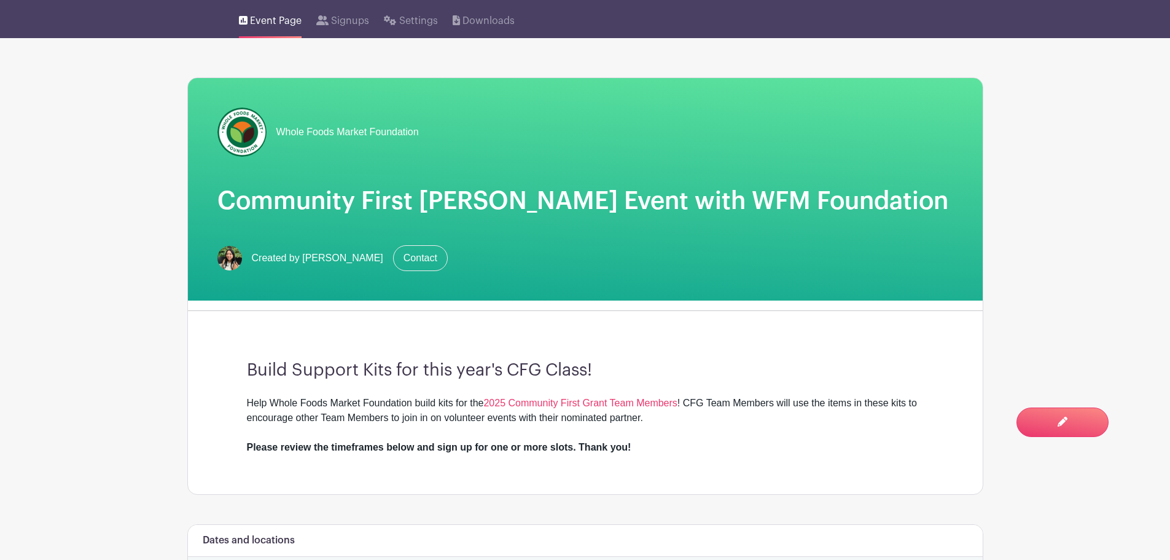
scroll to position [85, 0]
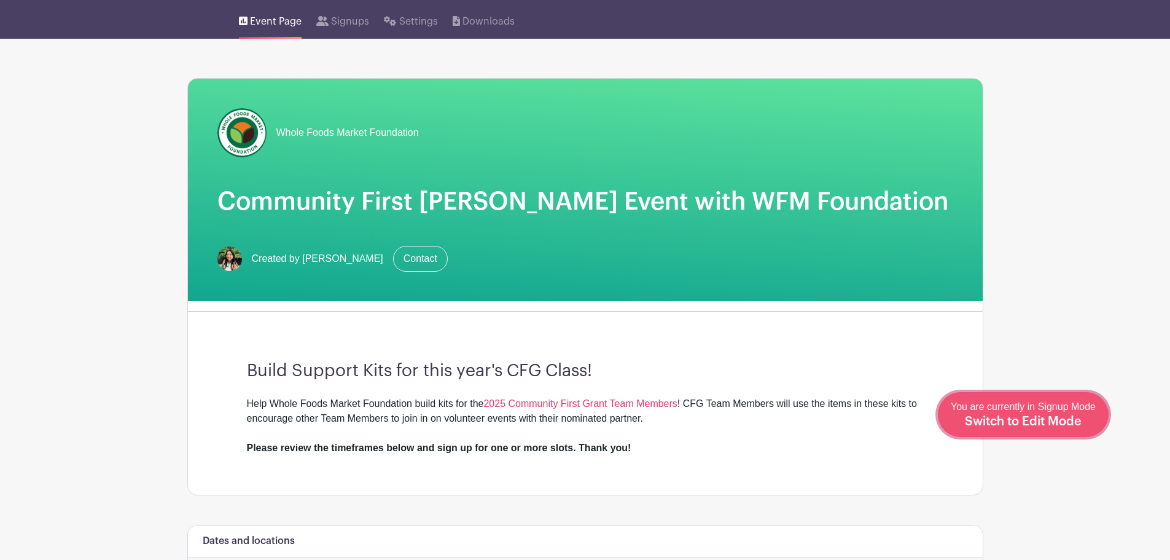
click at [1055, 418] on span "Switch to Edit Mode" at bounding box center [1023, 421] width 117 height 12
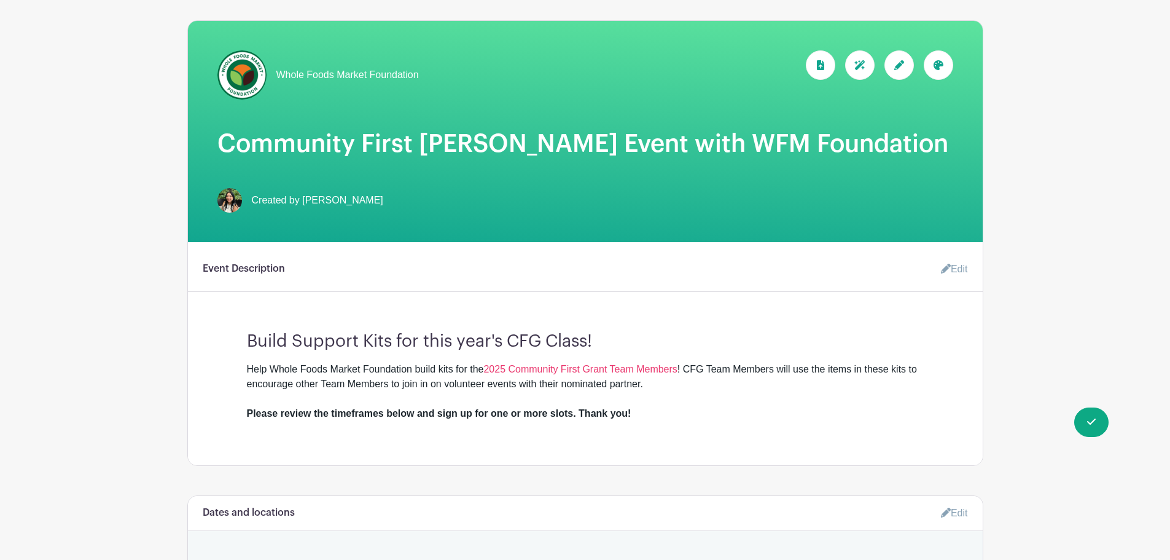
scroll to position [246, 0]
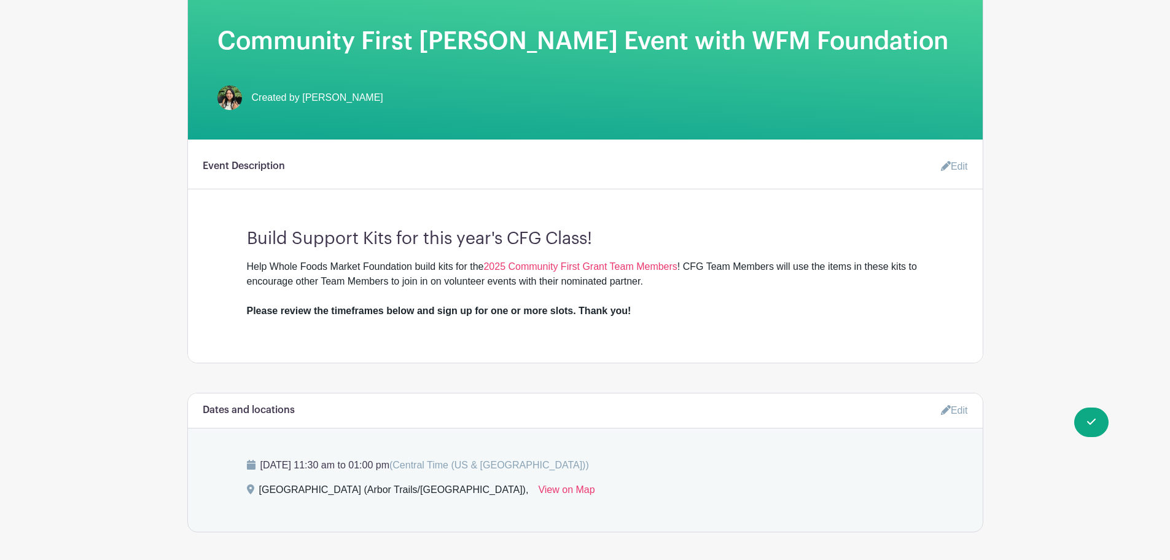
click at [947, 168] on icon at bounding box center [946, 166] width 10 height 10
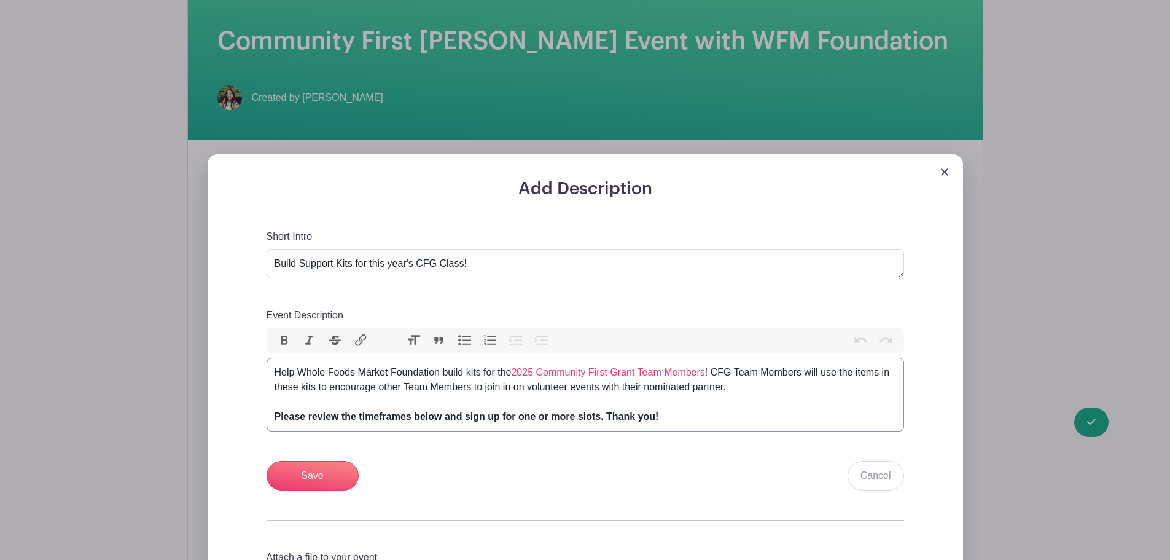
click at [751, 367] on div "Help Whole Foods Market Foundation build kits for the 2025 Community First Gran…" at bounding box center [586, 394] width 622 height 59
click at [715, 365] on div "Help Whole Foods Market Foundation build kits for the 2025 Community First Gran…" at bounding box center [586, 394] width 622 height 59
drag, startPoint x: 755, startPoint y: 370, endPoint x: 823, endPoint y: 373, distance: 67.6
click at [823, 373] on div "Help Whole Foods Market Foundation build kits for the 2025 Community First Gran…" at bounding box center [586, 394] width 622 height 59
click at [510, 370] on div "Help Whole Foods Market Foundation build kits for the 2025 Community First Gran…" at bounding box center [586, 394] width 622 height 59
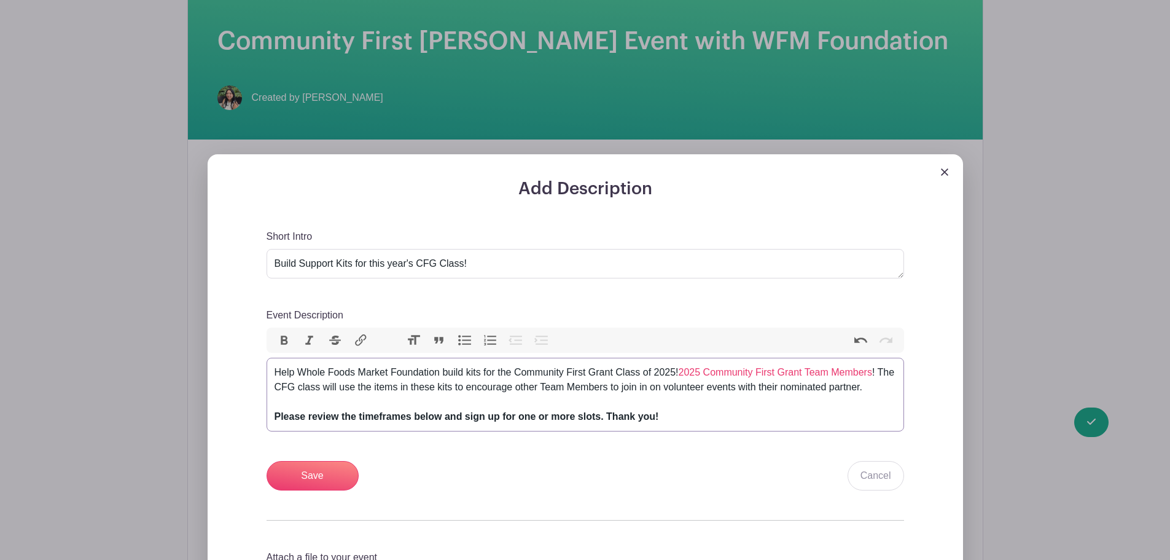
type trix-editor "<div>Help Whole Foods Market Foundation build kits for the Community First Gran…"
click at [705, 372] on link "2025 Community First Grant Team Members" at bounding box center [775, 372] width 193 height 10
type input "[URL][DOMAIN_NAME]"
click at [357, 346] on button "Link" at bounding box center [361, 340] width 26 height 16
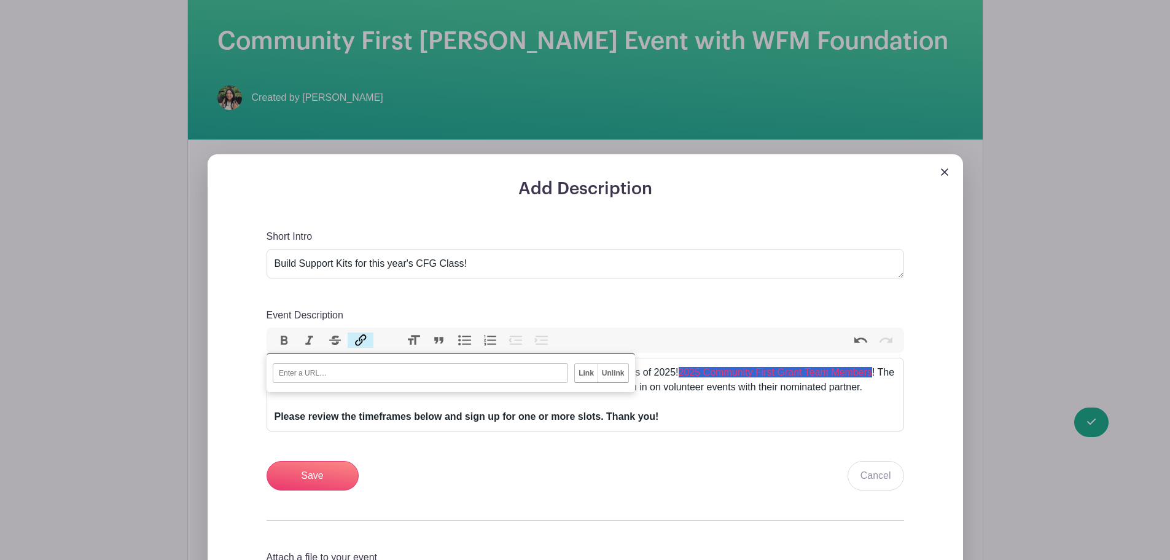
click at [617, 370] on input "Unlink" at bounding box center [613, 373] width 31 height 18
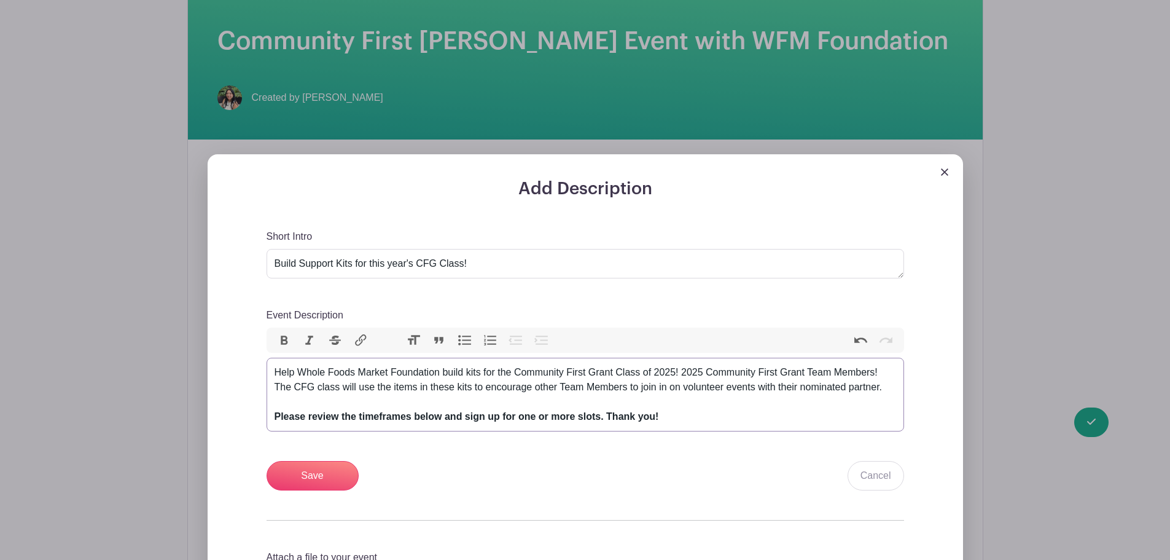
click at [573, 369] on div "Help Whole Foods Market Foundation build kits for the Community First Grant Cla…" at bounding box center [586, 394] width 622 height 59
drag, startPoint x: 514, startPoint y: 372, endPoint x: 676, endPoint y: 377, distance: 161.6
click at [676, 377] on div "Help Whole Foods Market Foundation build kits for the Community First Grant Cla…" at bounding box center [586, 394] width 622 height 59
click at [356, 339] on button "Link" at bounding box center [361, 340] width 26 height 16
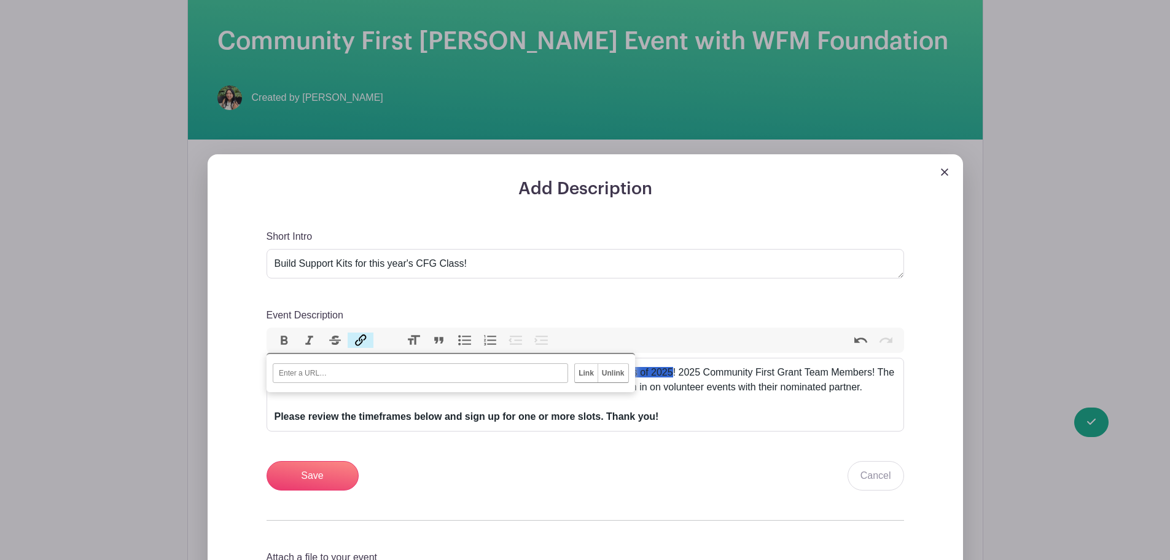
click at [468, 375] on input "URL" at bounding box center [421, 373] width 296 height 20
paste input "[URL][DOMAIN_NAME]"
type input "[URL][DOMAIN_NAME]"
click at [587, 377] on input "Link" at bounding box center [586, 373] width 23 height 18
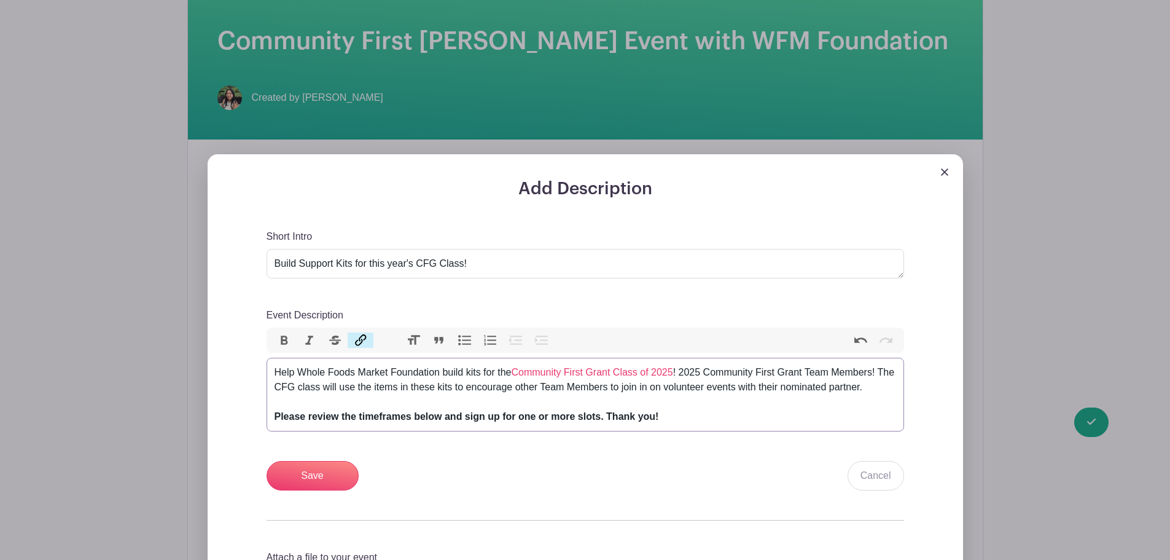
click at [727, 381] on div "Help Whole Foods Market Foundation build kits for the Community First Grant Cla…" at bounding box center [586, 394] width 622 height 59
drag, startPoint x: 682, startPoint y: 369, endPoint x: 881, endPoint y: 369, distance: 198.4
click at [881, 369] on div "Help Whole Foods Market Foundation build kits for the Community First Grant Cla…" at bounding box center [586, 394] width 622 height 59
type trix-editor "<div>Help Whole Foods Market Foundation build kits for the <a href="[URL][DOMAI…"
click at [365, 388] on div "Help Whole Foods Market Foundation build kits for the Community First Grant Cla…" at bounding box center [586, 394] width 622 height 59
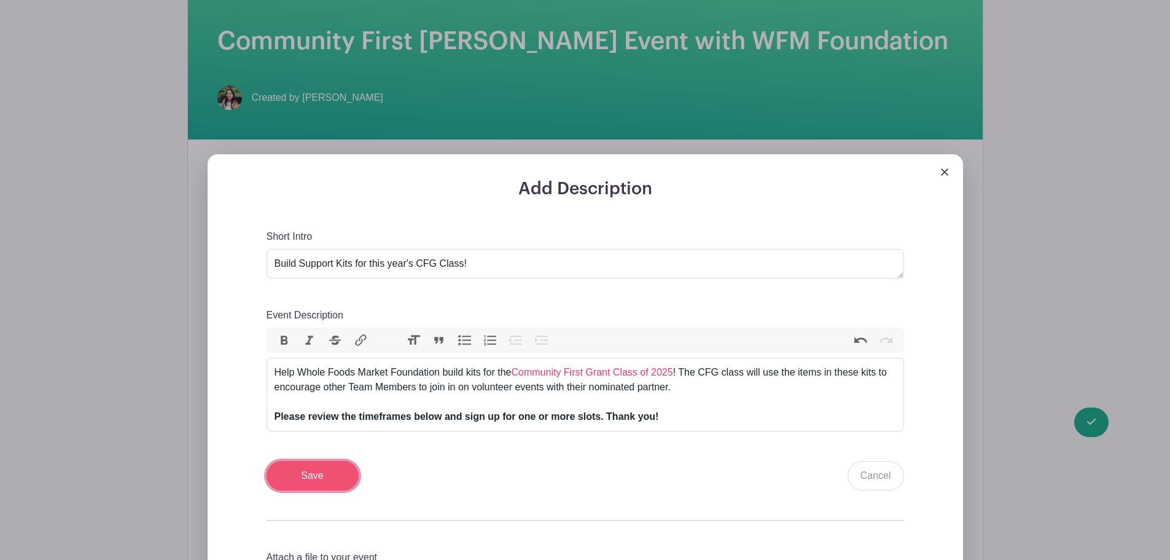
click at [323, 469] on input "Save" at bounding box center [313, 475] width 92 height 29
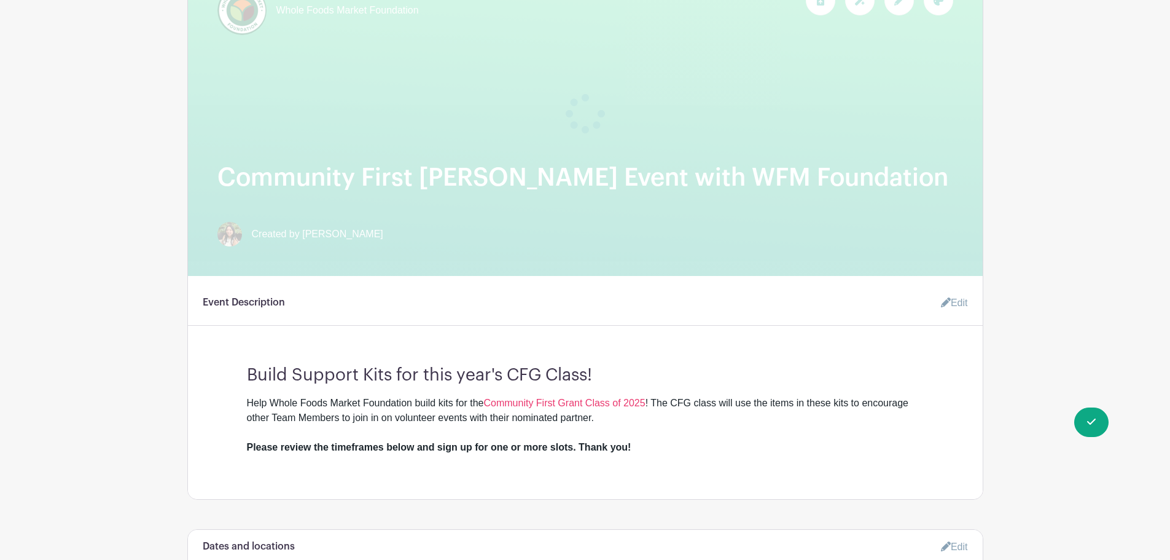
scroll to position [123, 0]
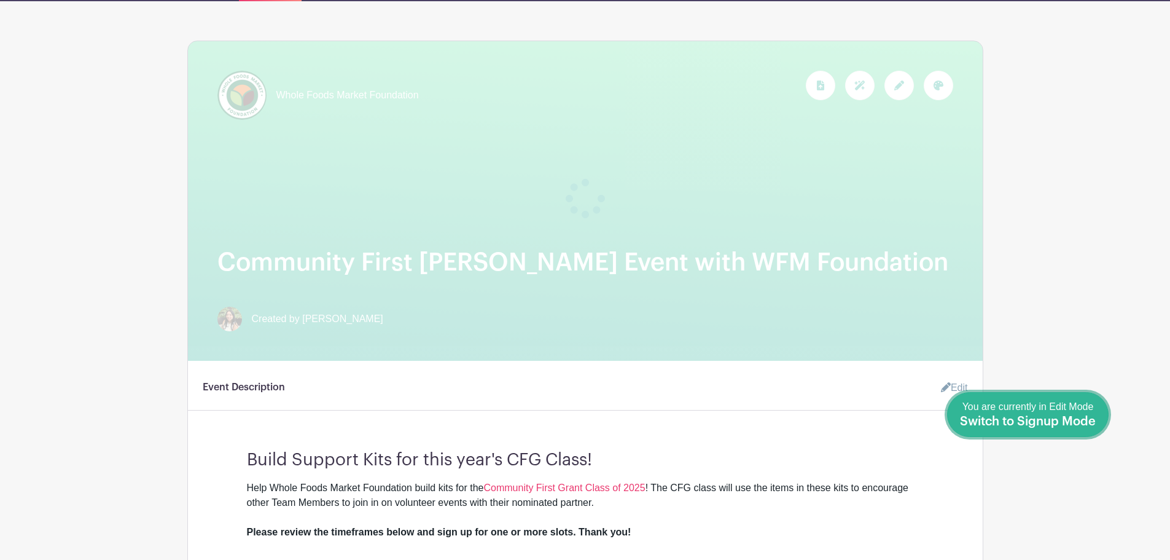
click at [1085, 415] on span "Switch to Signup Mode" at bounding box center [1028, 421] width 136 height 12
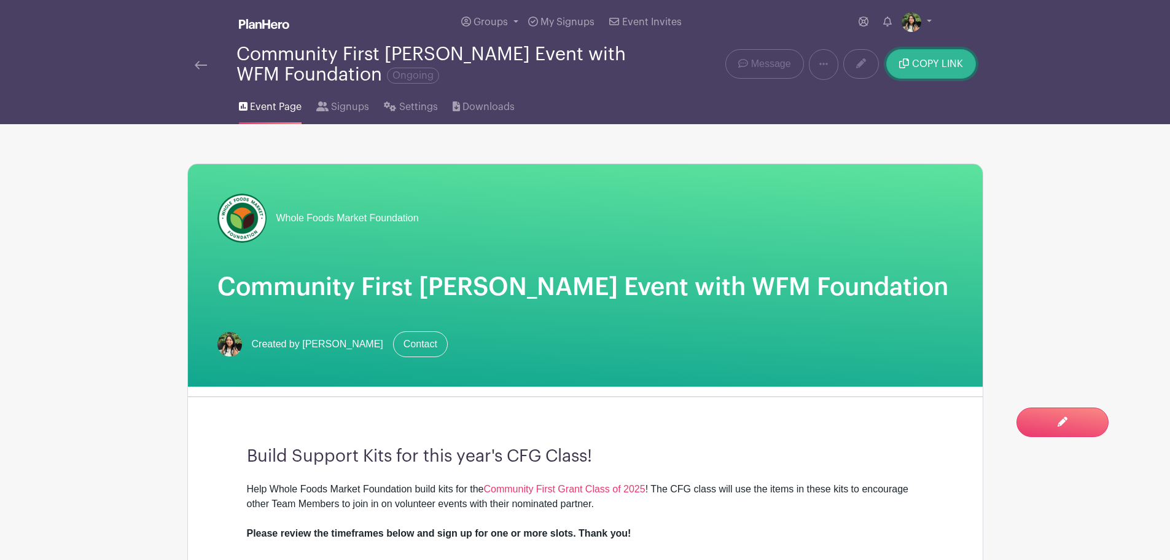
click at [947, 62] on span "COPY LINK" at bounding box center [937, 64] width 51 height 10
click at [391, 102] on icon at bounding box center [390, 106] width 12 height 10
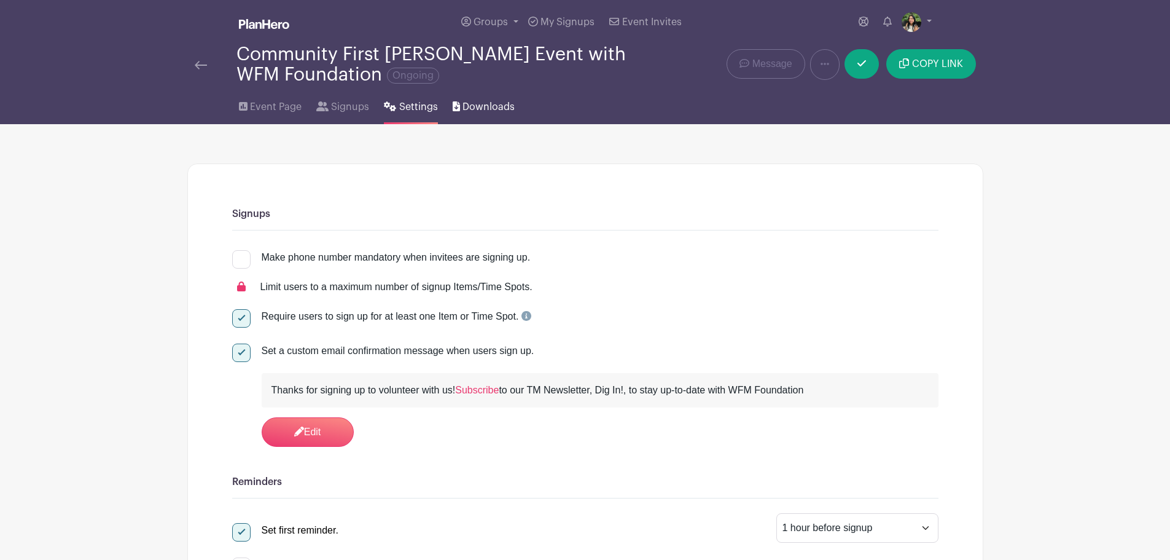
click at [508, 103] on span "Downloads" at bounding box center [489, 107] width 52 height 15
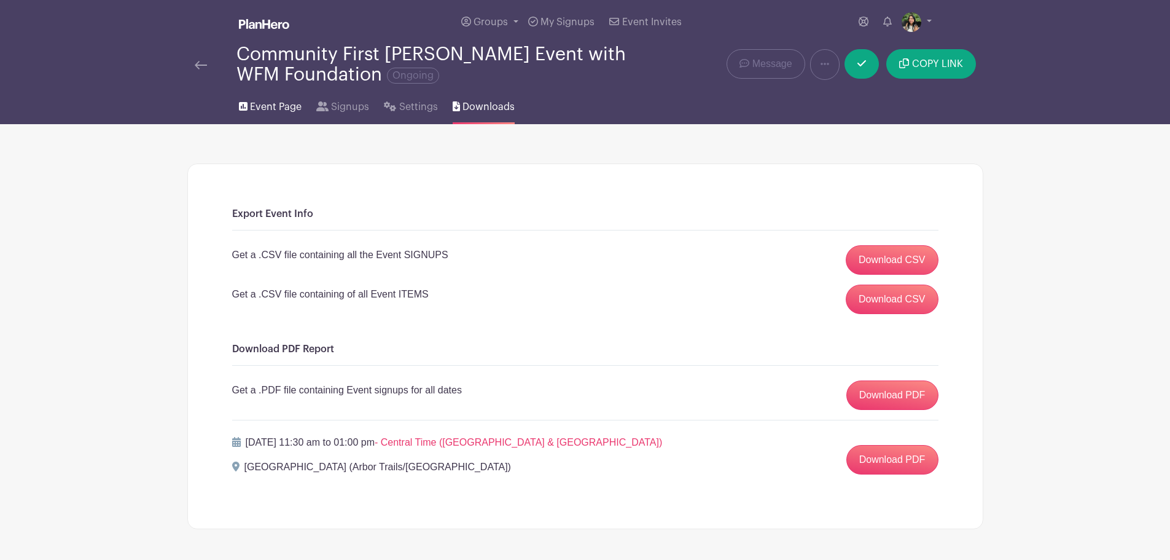
click at [287, 116] on link "Event Page" at bounding box center [270, 104] width 63 height 39
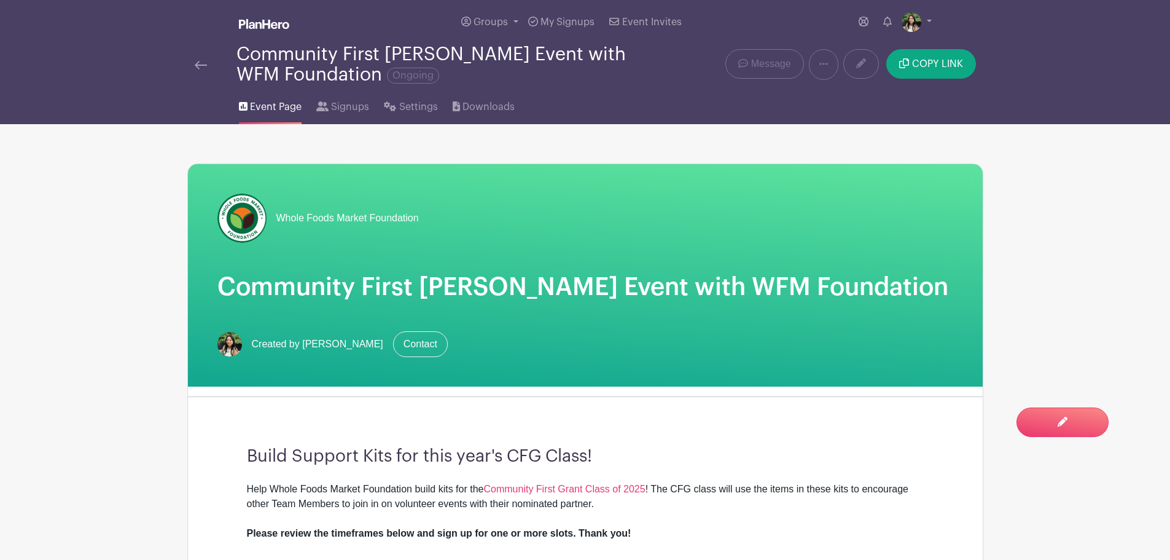
click at [198, 71] on link at bounding box center [201, 64] width 12 height 15
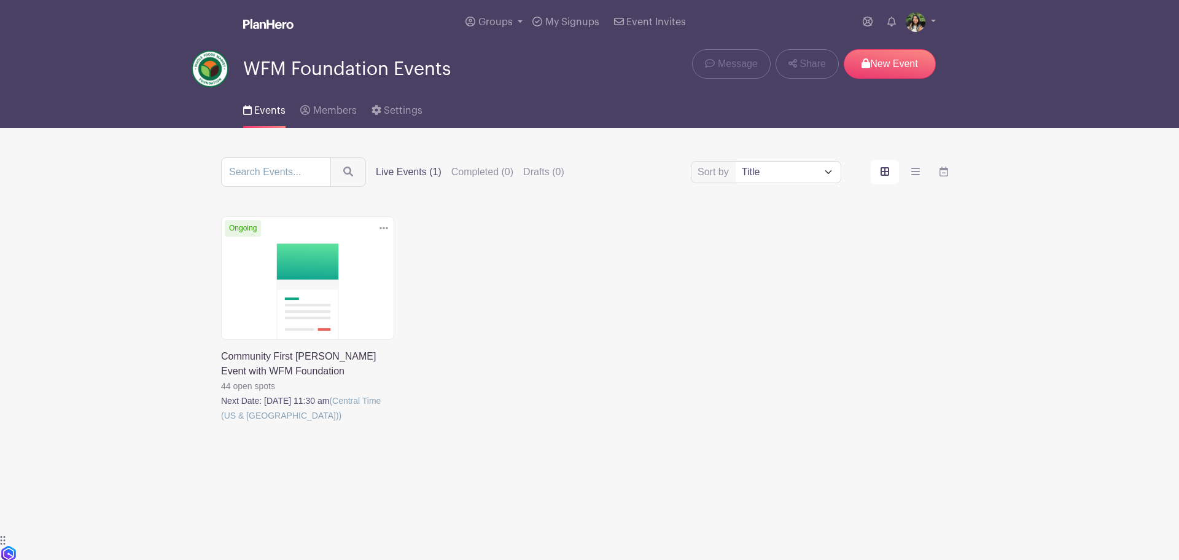
click at [693, 229] on div "Delete Event Are you sure? This event has signups associated with it. All signu…" at bounding box center [590, 336] width 752 height 241
click at [884, 65] on p "New Event" at bounding box center [890, 63] width 92 height 29
click at [514, 256] on div "Delete Event Are you sure? This event has signups associated with it. All signu…" at bounding box center [590, 336] width 752 height 241
click at [221, 423] on link at bounding box center [221, 423] width 0 height 0
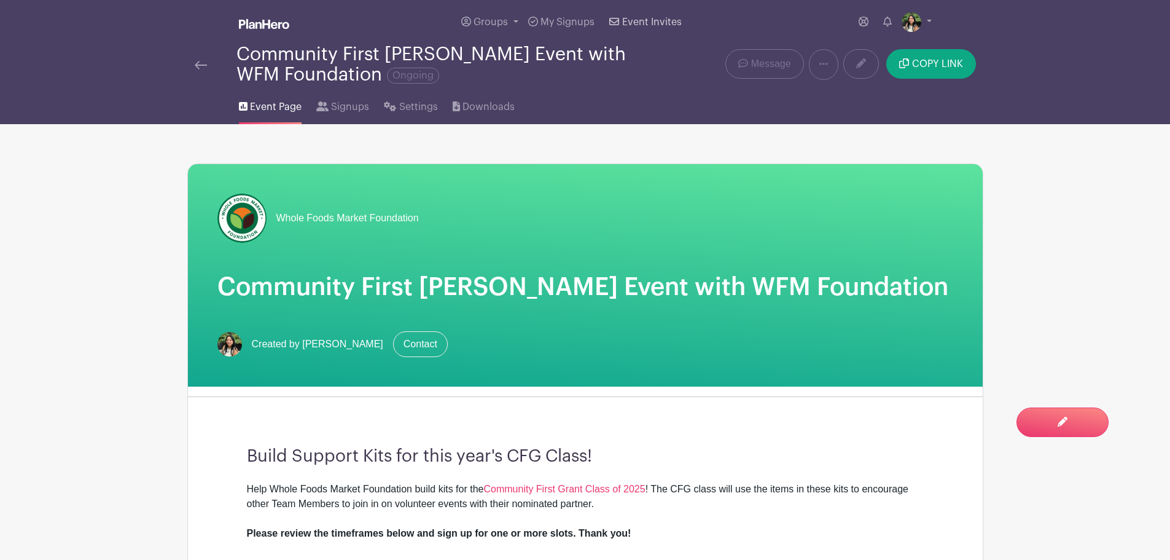
click at [630, 19] on span "Event Invites" at bounding box center [652, 22] width 60 height 10
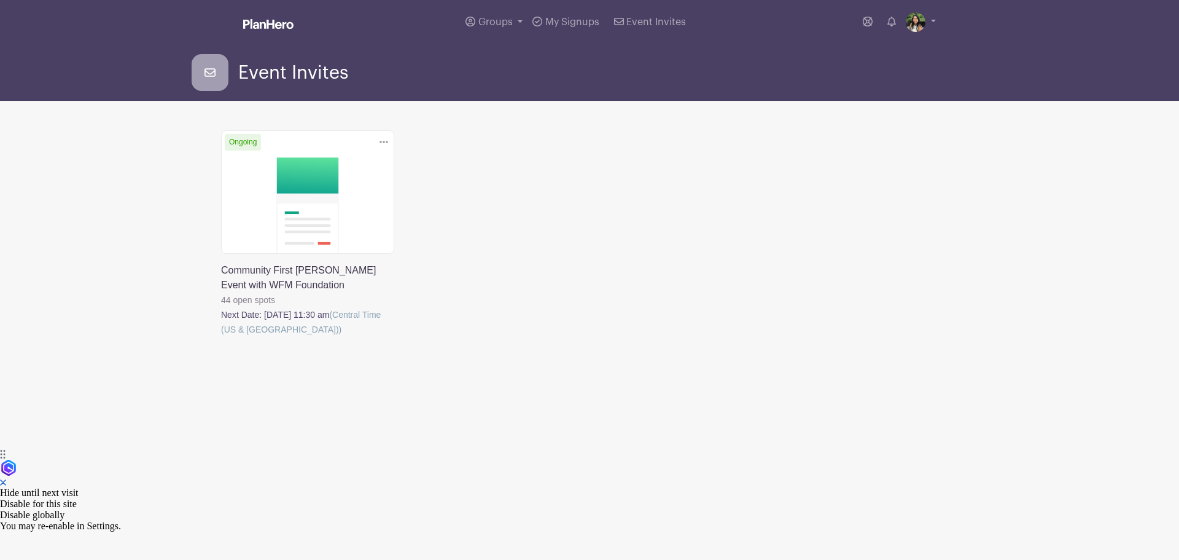
click at [221, 337] on link at bounding box center [221, 337] width 0 height 0
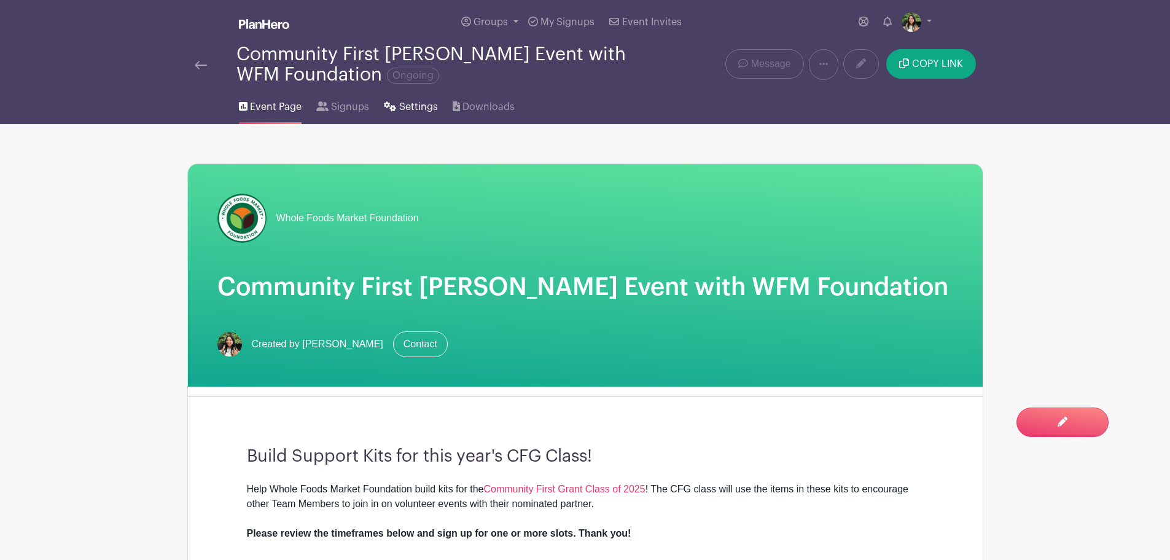
click at [397, 96] on link "Settings" at bounding box center [410, 104] width 53 height 39
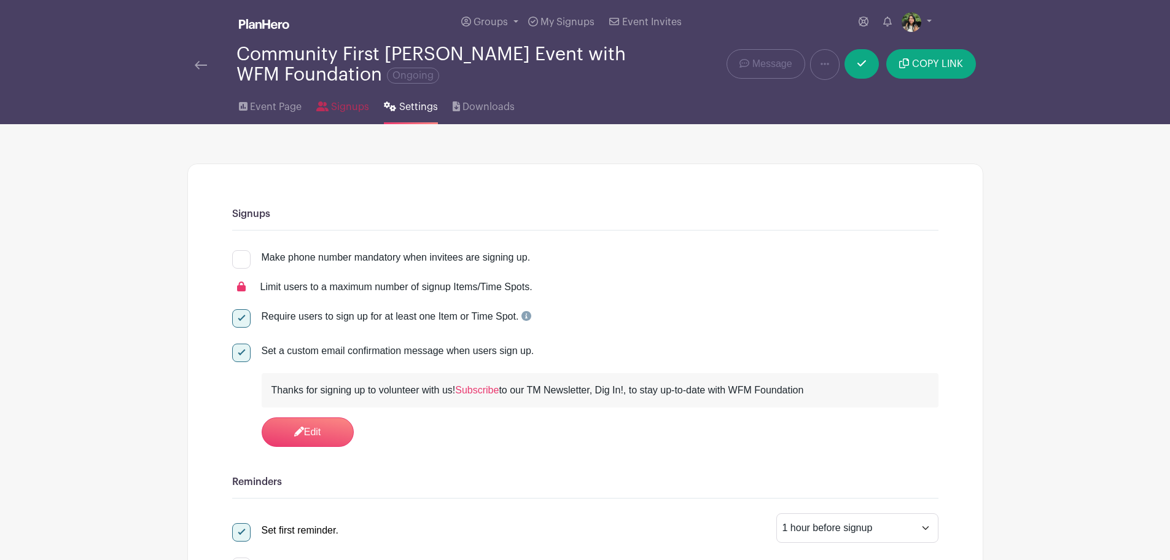
click at [351, 107] on span "Signups" at bounding box center [350, 107] width 38 height 15
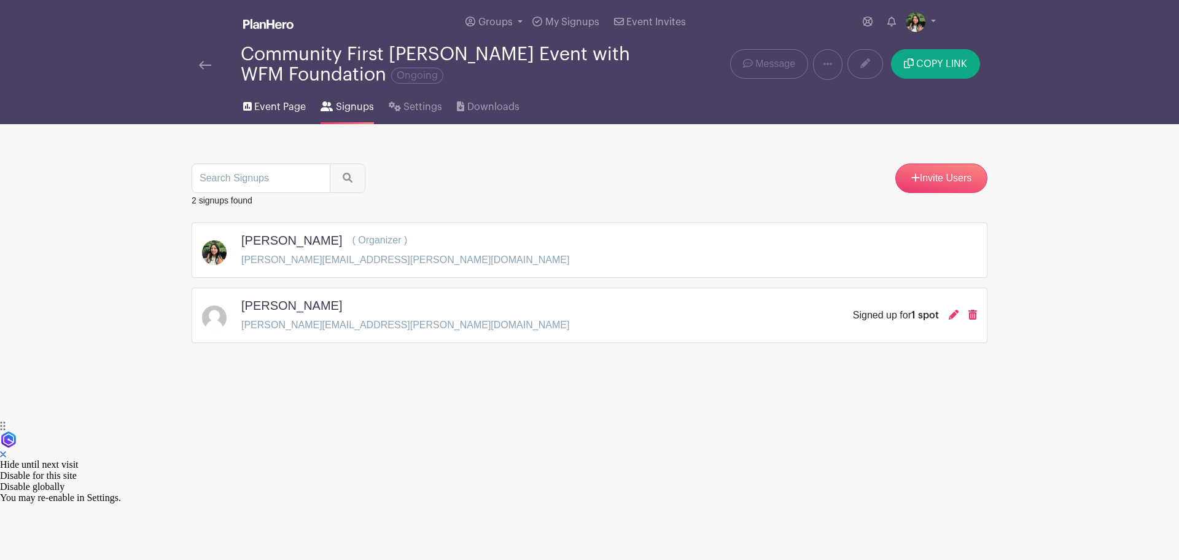
click at [273, 105] on span "Event Page" at bounding box center [280, 107] width 52 height 15
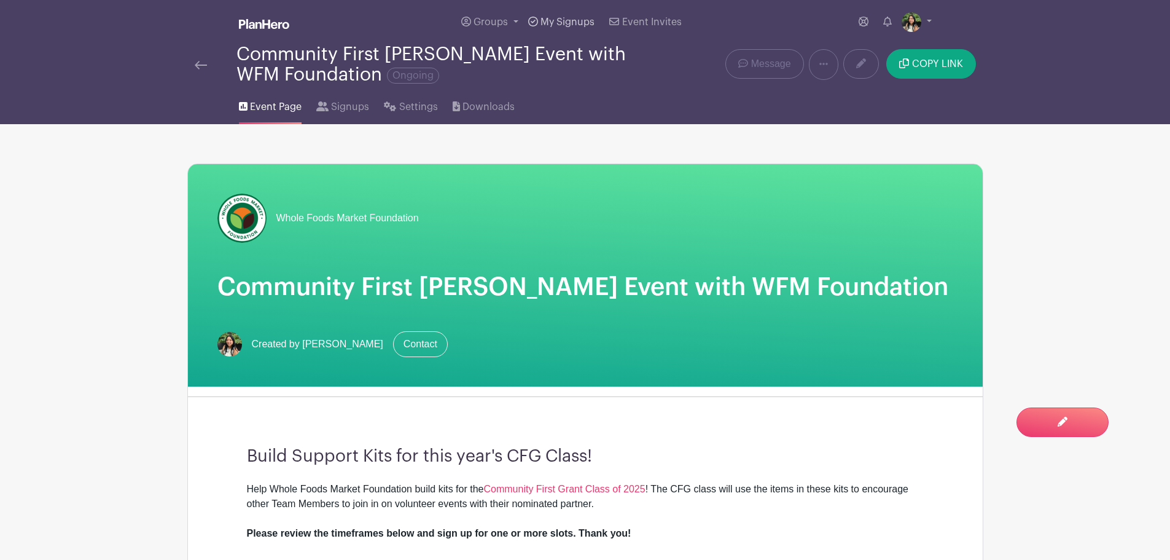
click at [554, 20] on span "My Signups" at bounding box center [568, 22] width 54 height 10
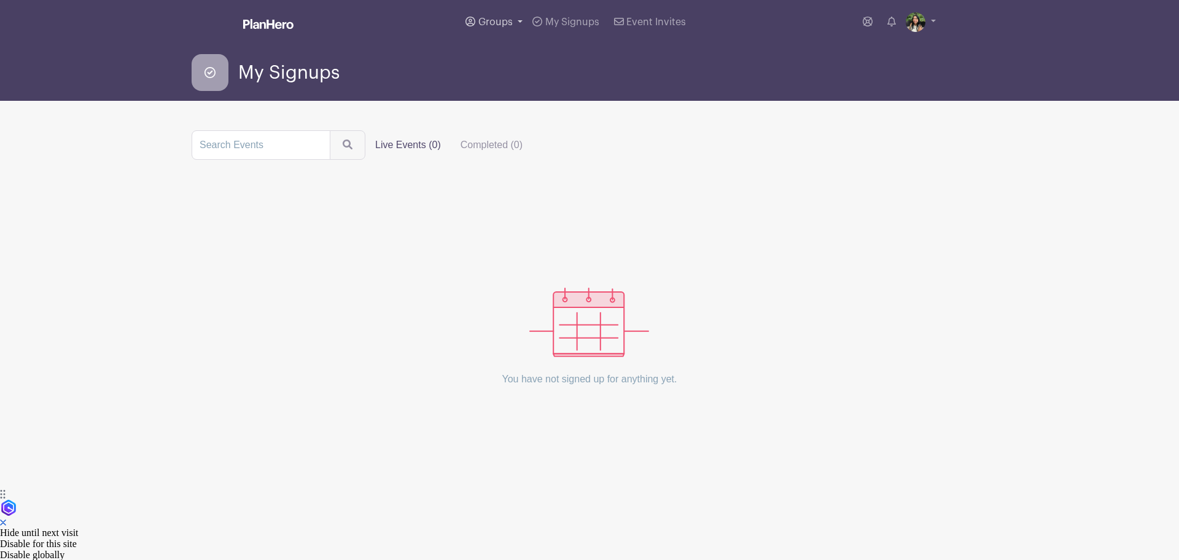
click at [508, 20] on span "Groups" at bounding box center [495, 22] width 34 height 10
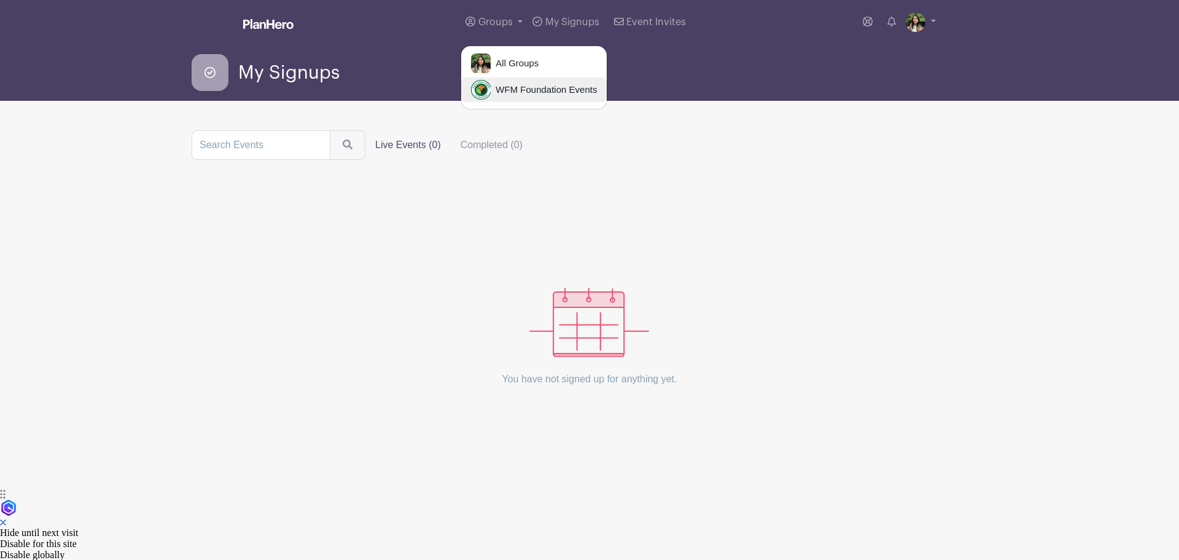
click at [502, 84] on span "WFM Foundation Events" at bounding box center [544, 90] width 106 height 14
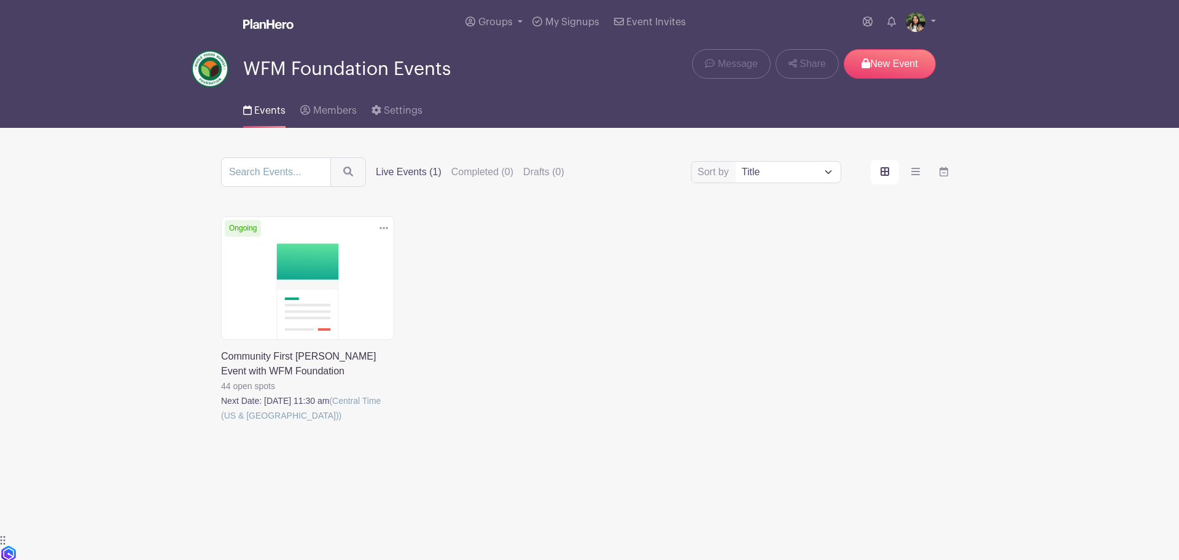
click at [386, 231] on icon at bounding box center [384, 228] width 9 height 10
click at [546, 283] on div "Delete Event Are you sure? This event has signups associated with it. All signu…" at bounding box center [590, 336] width 752 height 241
click at [891, 58] on p "New Event" at bounding box center [890, 63] width 92 height 29
click at [880, 60] on p "New Event" at bounding box center [890, 63] width 92 height 29
click at [384, 230] on icon at bounding box center [384, 228] width 9 height 10
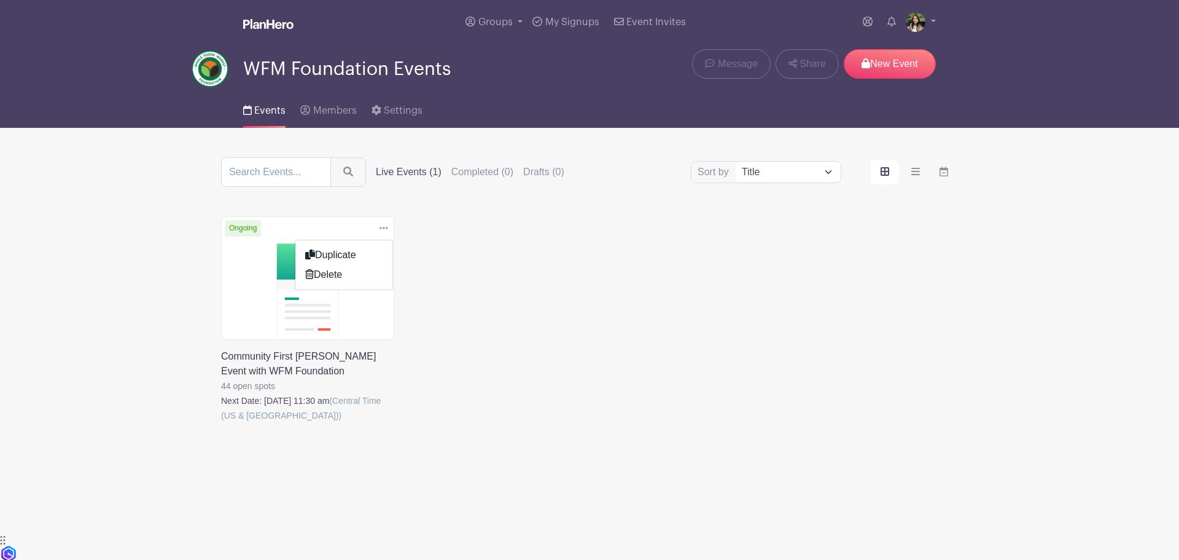
click at [697, 313] on div "Delete Event Are you sure? This event has signups associated with it. All signu…" at bounding box center [590, 336] width 752 height 241
click at [276, 31] on link at bounding box center [268, 24] width 50 height 21
click at [197, 54] on img at bounding box center [210, 68] width 37 height 37
click at [211, 65] on img at bounding box center [210, 68] width 37 height 37
click at [273, 107] on span "Events" at bounding box center [269, 111] width 31 height 10
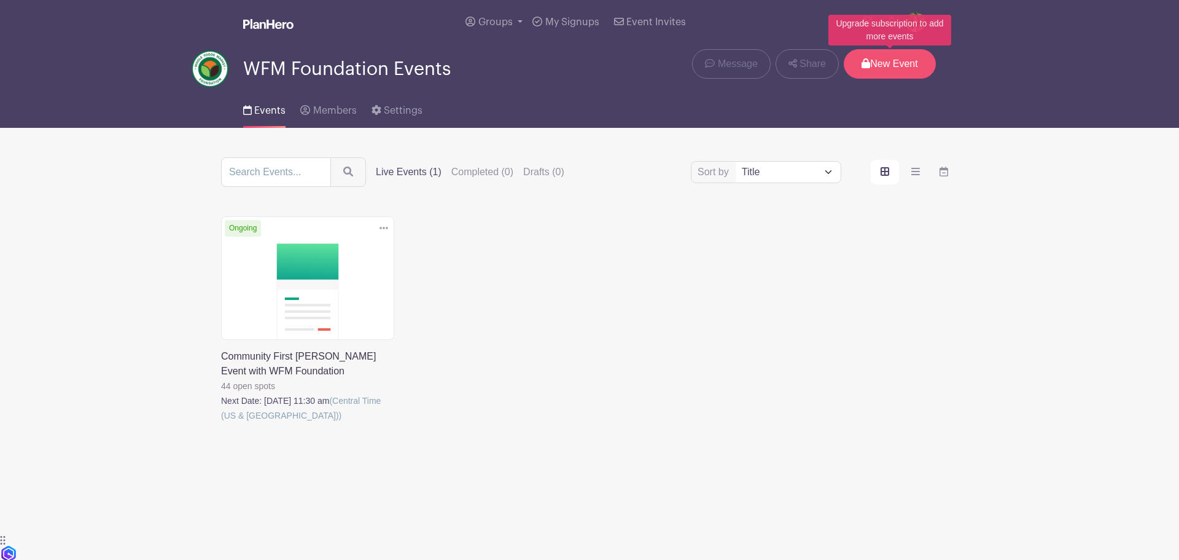
click at [890, 69] on p "New Event" at bounding box center [890, 63] width 92 height 29
drag, startPoint x: 889, startPoint y: 67, endPoint x: 679, endPoint y: 309, distance: 320.5
click at [679, 309] on div "Delete Event Are you sure? This event has signups associated with it. All signu…" at bounding box center [590, 336] width 752 height 241
click at [907, 17] on img at bounding box center [916, 22] width 20 height 20
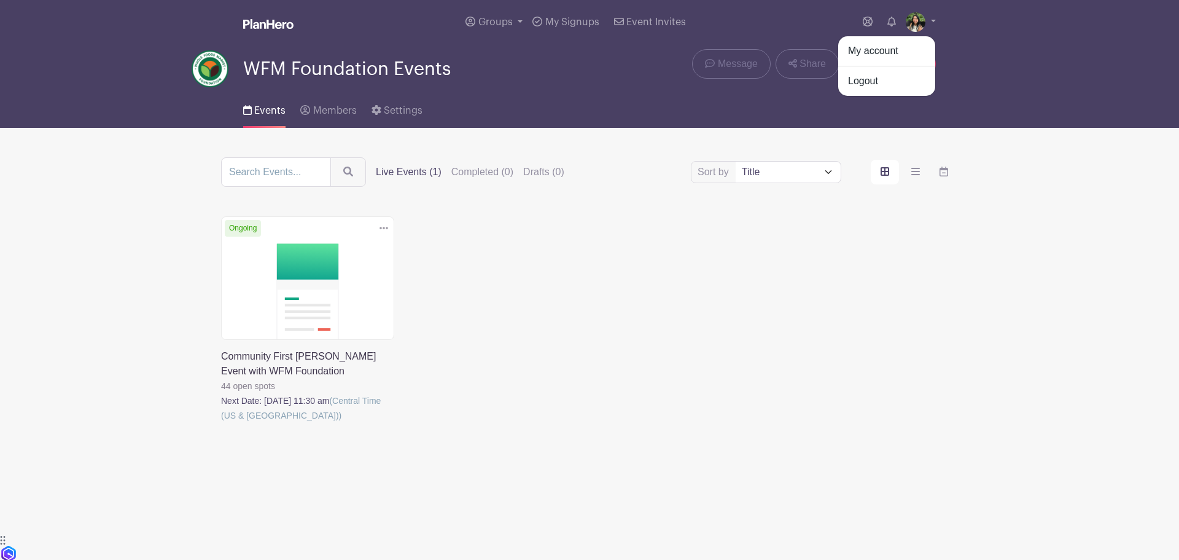
click at [896, 38] on div "My account Logout" at bounding box center [887, 66] width 98 height 61
click at [892, 44] on div "Groups All Groups WFM Foundation Events My Signups Event Invites My account Log…" at bounding box center [615, 22] width 642 height 44
click at [910, 29] on img at bounding box center [916, 22] width 20 height 20
click at [900, 55] on link "My account" at bounding box center [886, 51] width 97 height 20
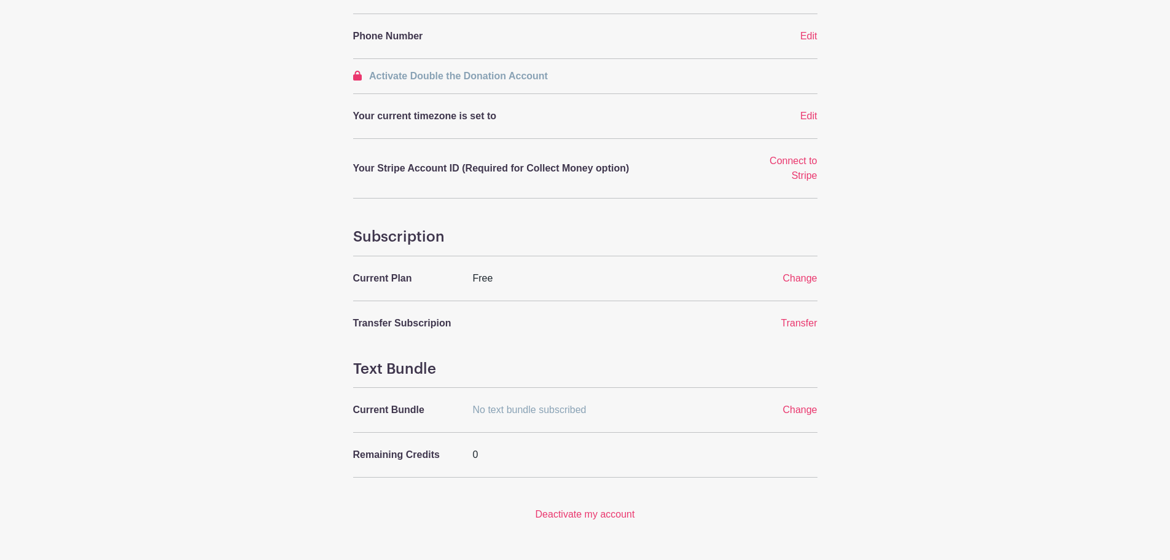
scroll to position [307, 0]
click at [797, 272] on span "Change" at bounding box center [800, 277] width 34 height 10
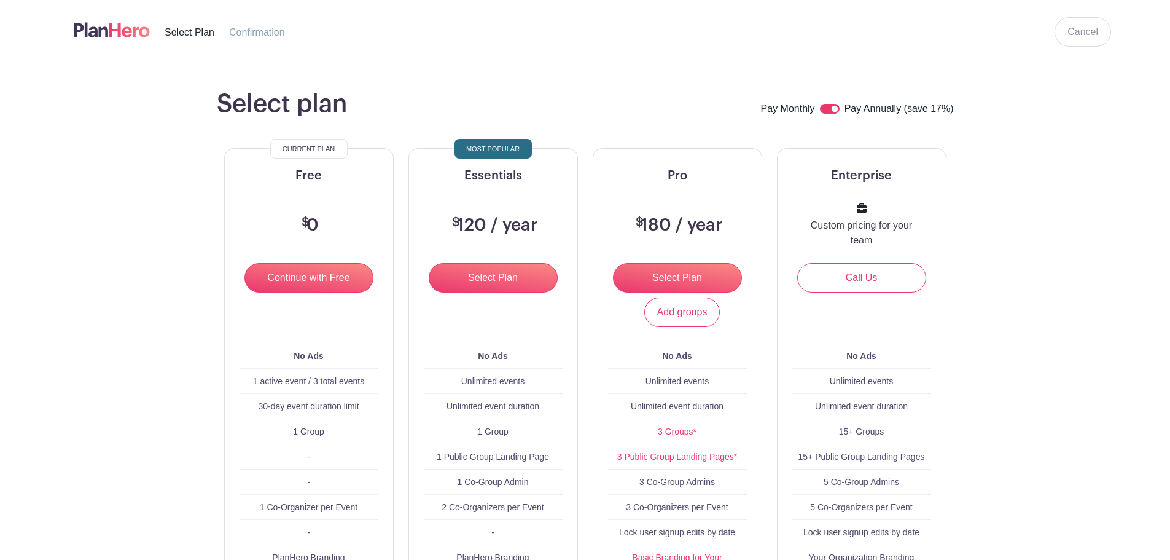
click at [824, 109] on input "checkbox" at bounding box center [830, 109] width 20 height 10
checkbox input "false"
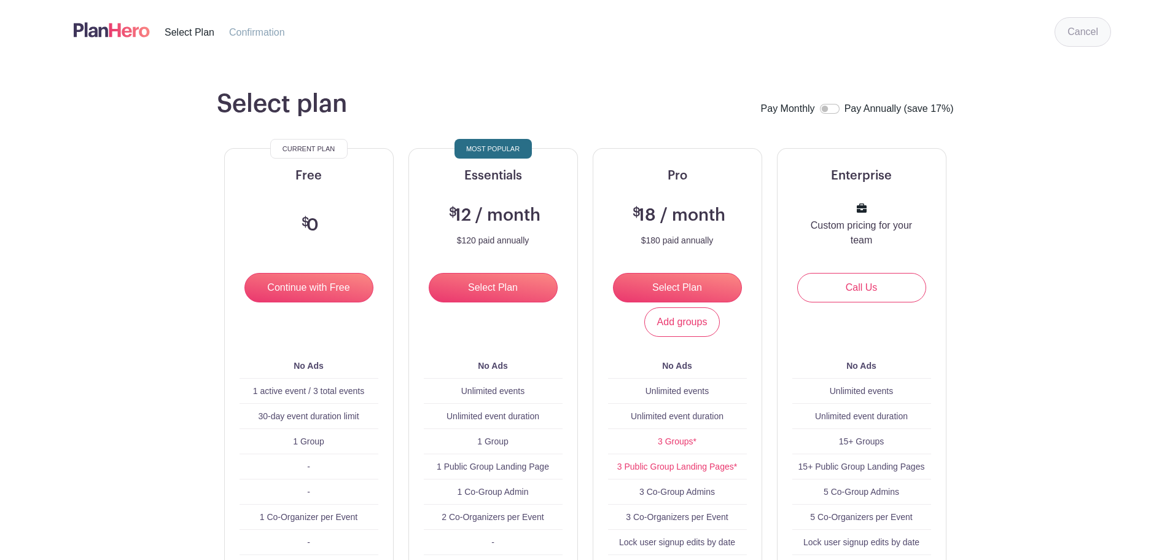
drag, startPoint x: 1113, startPoint y: 34, endPoint x: 1106, endPoint y: 34, distance: 6.8
click at [1111, 34] on header "Cancel Select Plan Confirmation Cancel" at bounding box center [584, 30] width 1111 height 60
click at [1099, 29] on link "Cancel" at bounding box center [1083, 31] width 57 height 29
